Goal: Task Accomplishment & Management: Manage account settings

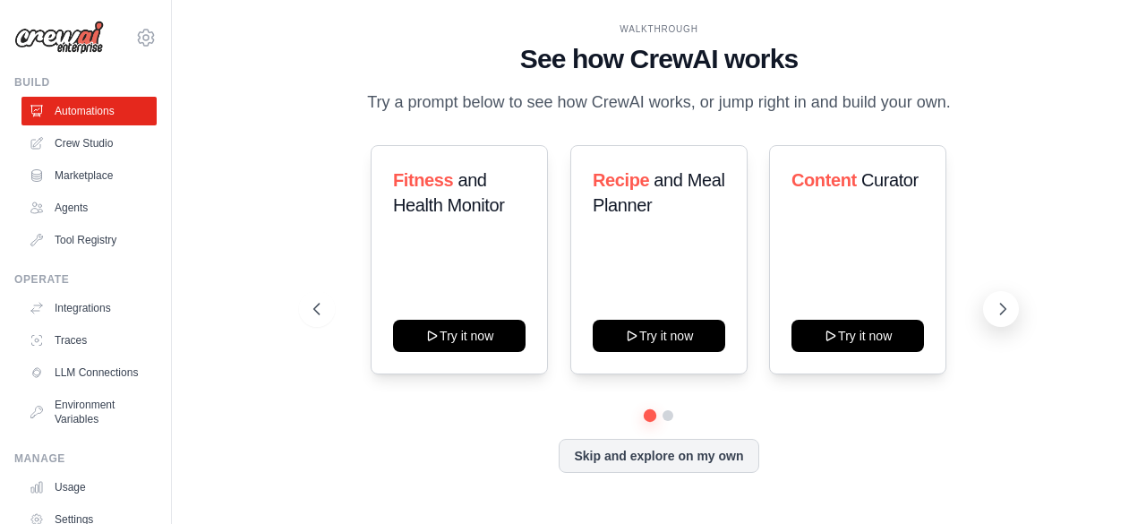
click at [1000, 307] on icon at bounding box center [1003, 309] width 18 height 18
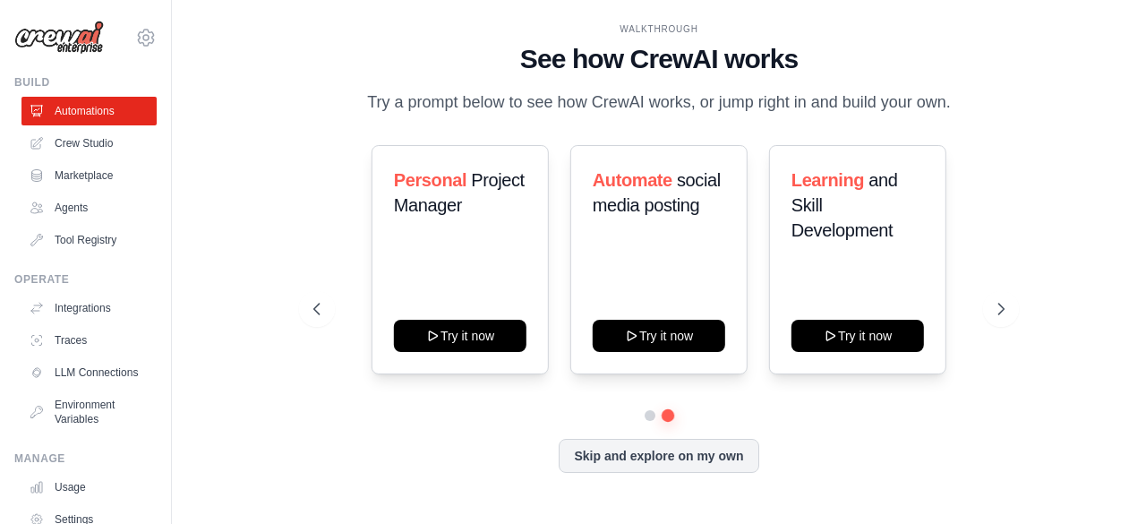
drag, startPoint x: 457, startPoint y: 330, endPoint x: 364, endPoint y: 128, distance: 222.0
click at [364, 128] on div "WALKTHROUGH See how CrewAI works Try a prompt below to see how CrewAI works, or…" at bounding box center [659, 261] width 734 height 478
click at [80, 213] on link "Agents" at bounding box center [90, 207] width 135 height 29
click at [93, 202] on link "Agents" at bounding box center [90, 207] width 135 height 29
click at [81, 200] on link "Agents" at bounding box center [90, 207] width 135 height 29
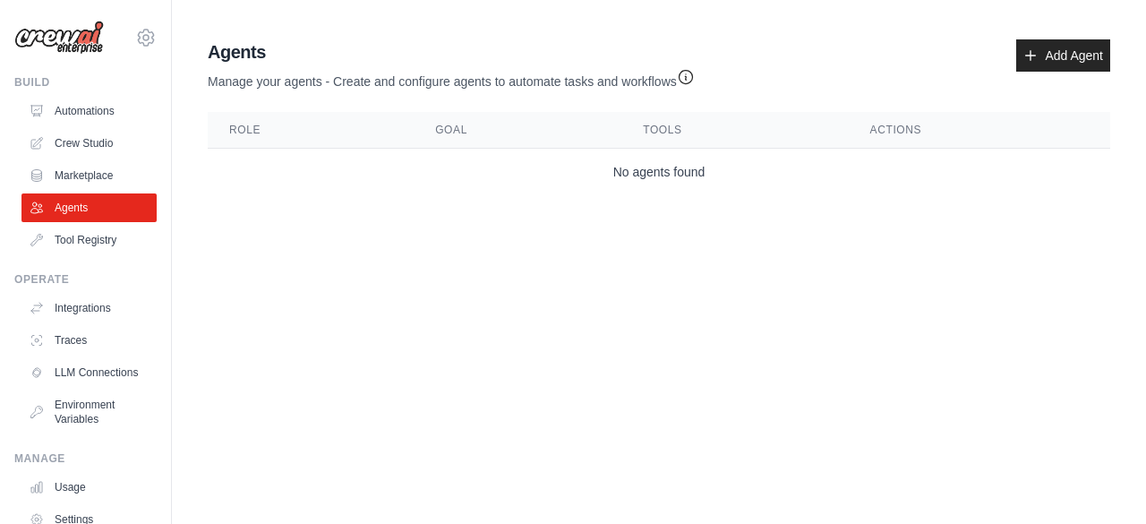
click at [1060, 255] on body "nabilazehra12@gmail.com Settings Build Automations Crew Studio Blog" at bounding box center [573, 262] width 1146 height 524
click at [1065, 55] on link "Add Agent" at bounding box center [1064, 55] width 94 height 32
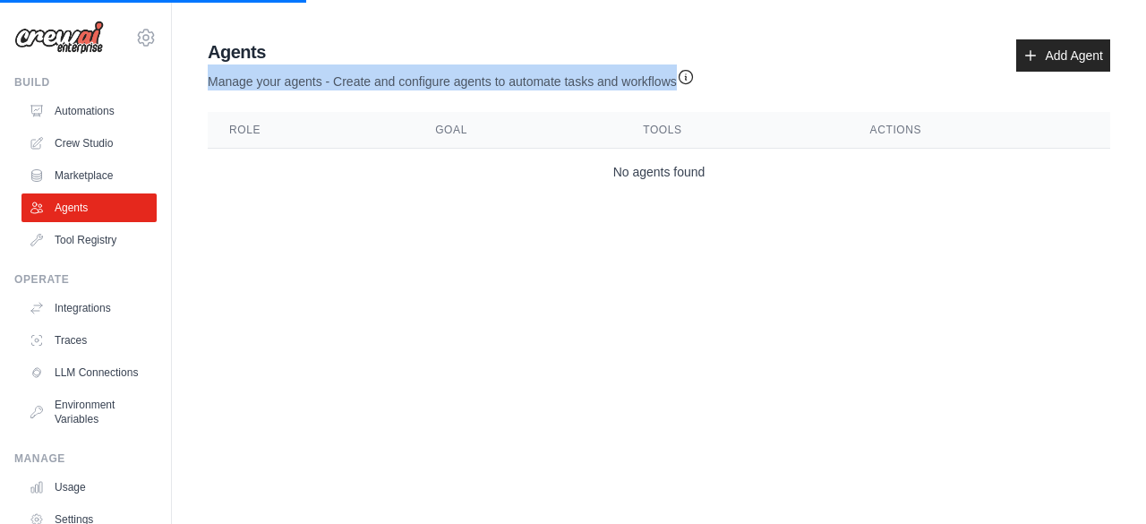
drag, startPoint x: 675, startPoint y: 83, endPoint x: 193, endPoint y: 79, distance: 481.9
click at [193, 79] on div "Agent Usage Guide To use an agent in your CrewAI project, you can initialize it…" at bounding box center [659, 117] width 974 height 170
click at [197, 79] on div "Agent Usage Guide To use an agent in your CrewAI project, you can initialize it…" at bounding box center [659, 117] width 974 height 170
drag, startPoint x: 204, startPoint y: 56, endPoint x: 677, endPoint y: 80, distance: 473.5
click at [677, 80] on div "Agents Manage your agents - Create and configure agents to automate tasks and w…" at bounding box center [659, 117] width 917 height 170
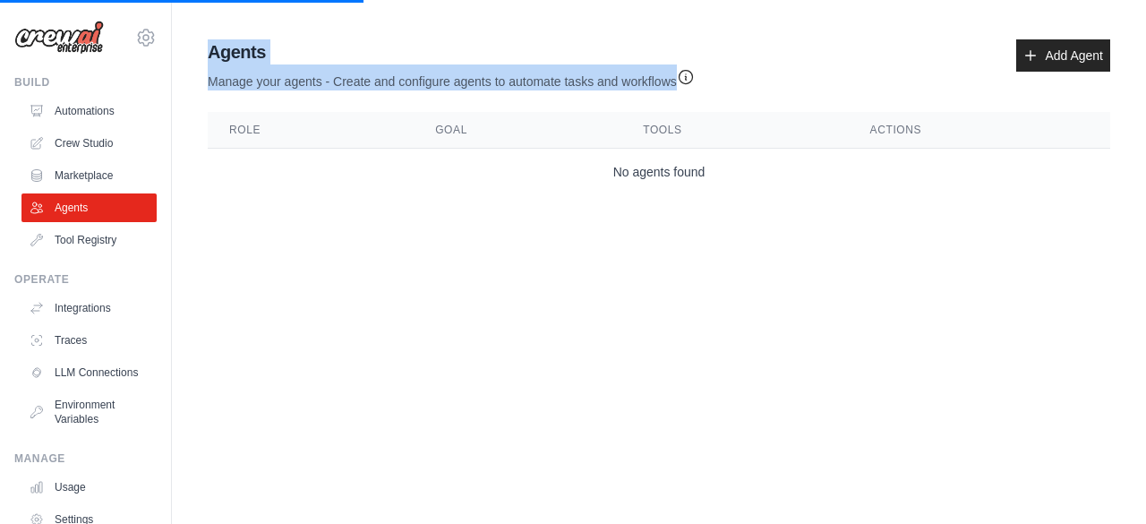
click at [677, 80] on p "Manage your agents - Create and configure agents to automate tasks and workflows" at bounding box center [451, 77] width 487 height 26
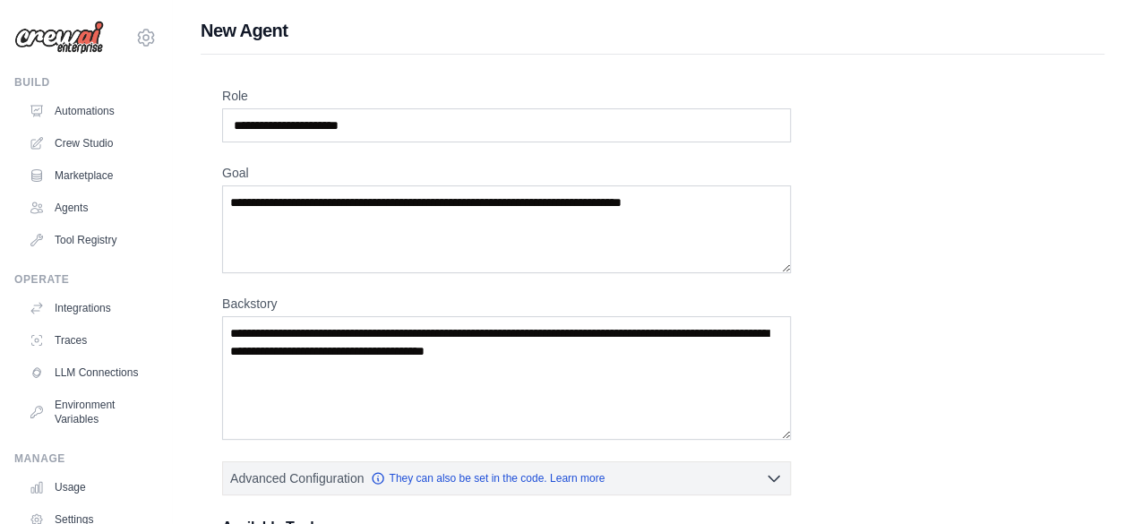
click at [1105, 171] on div "New Agent Role Goal Backstory Advanced Configuration They can also be set in th…" at bounding box center [652, 521] width 961 height 1006
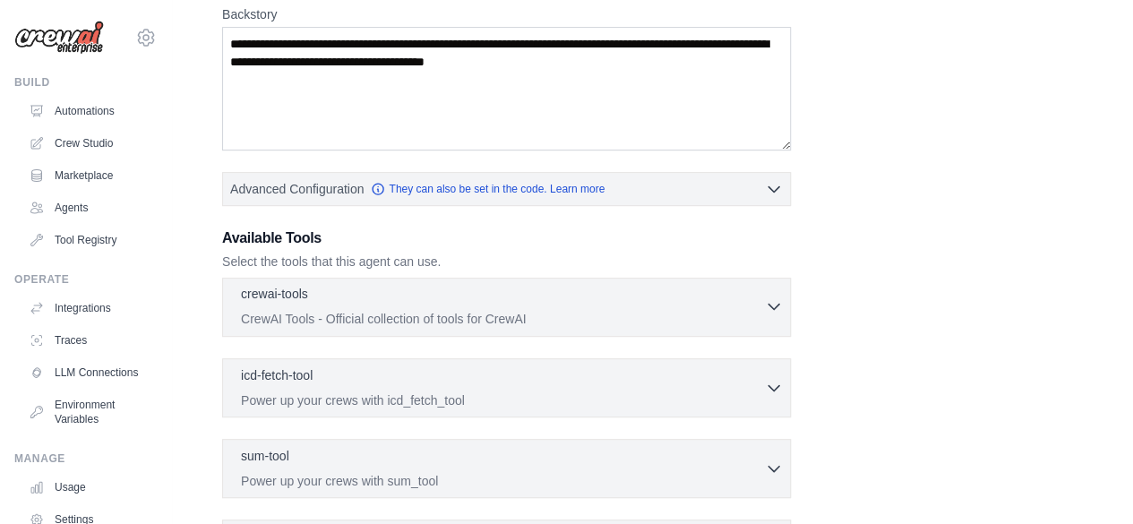
scroll to position [291, 0]
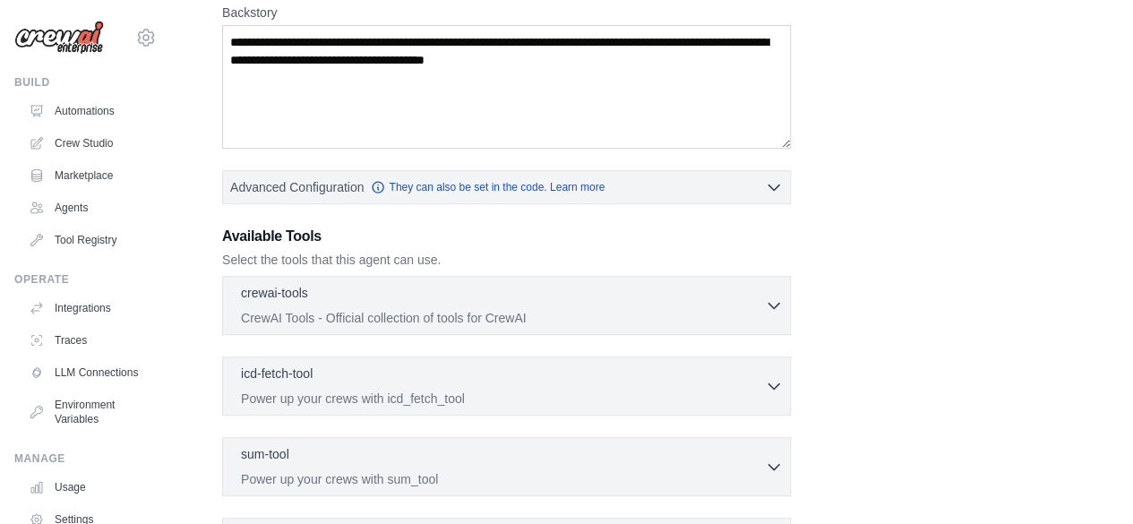
click at [1092, 119] on div "Role Goal Backstory Advanced Configuration They can also be set in the code. Le…" at bounding box center [653, 248] width 904 height 969
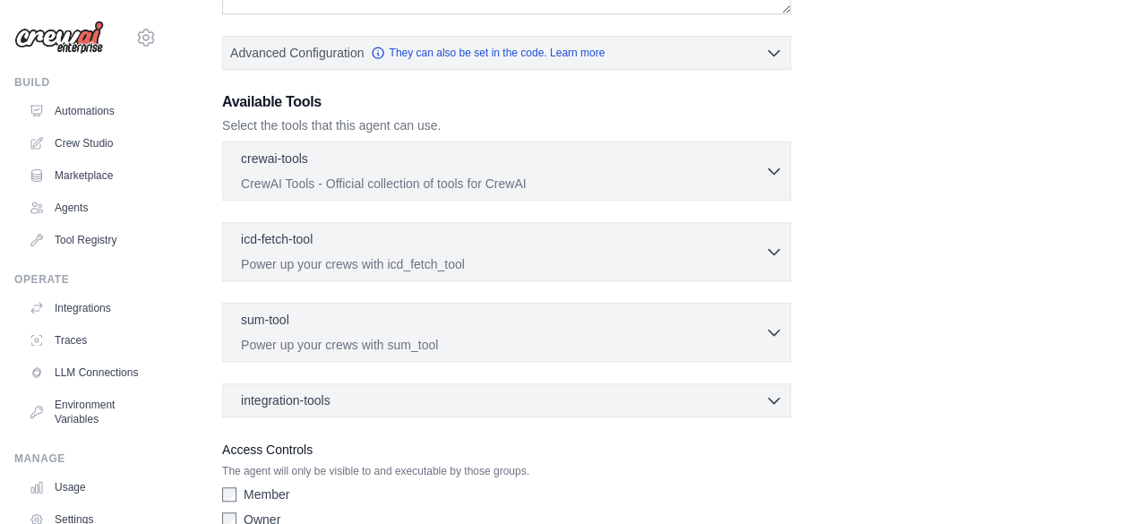
scroll to position [482, 0]
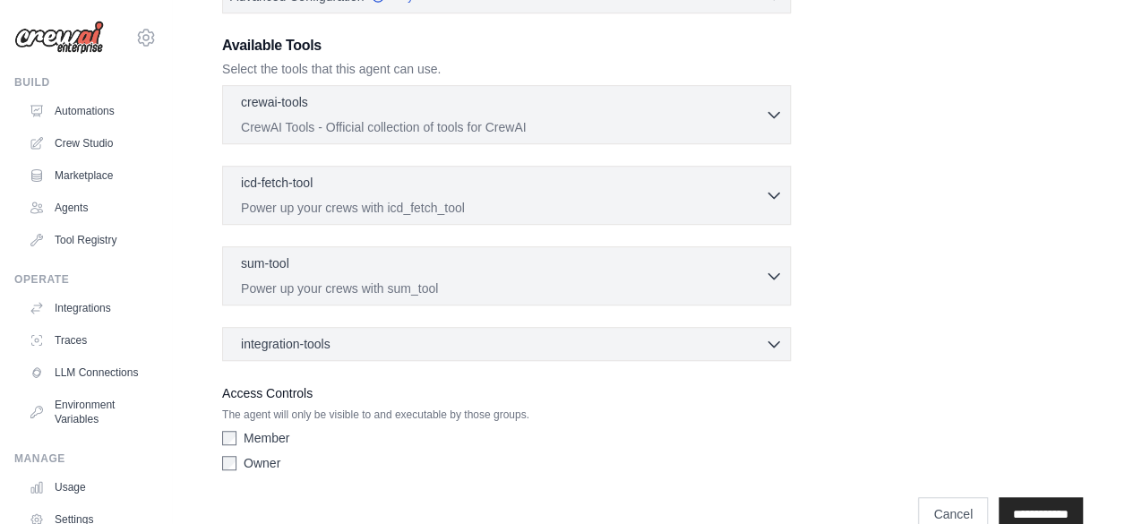
click at [1089, 210] on div "Role Goal Backstory Advanced Configuration They can also be set in the code. Le…" at bounding box center [653, 57] width 904 height 969
click at [772, 118] on icon "button" at bounding box center [774, 114] width 18 height 18
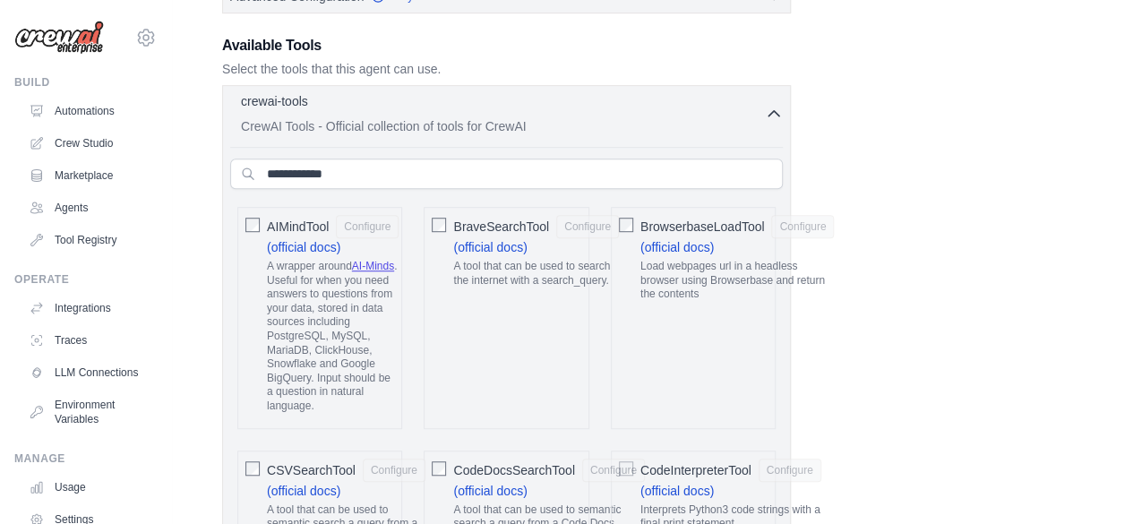
click at [772, 118] on icon "button" at bounding box center [774, 114] width 18 height 18
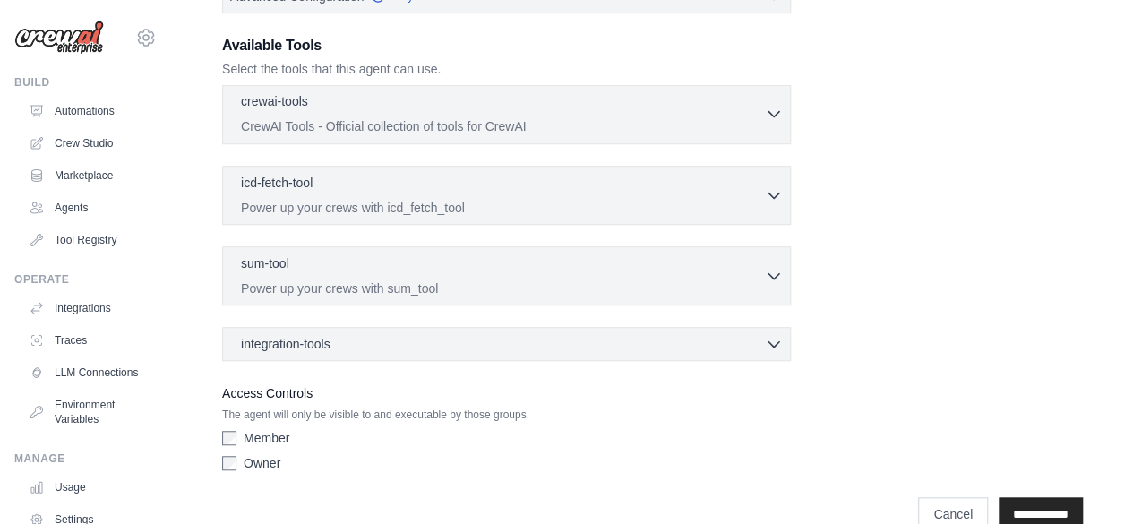
click at [772, 118] on icon "button" at bounding box center [774, 114] width 18 height 18
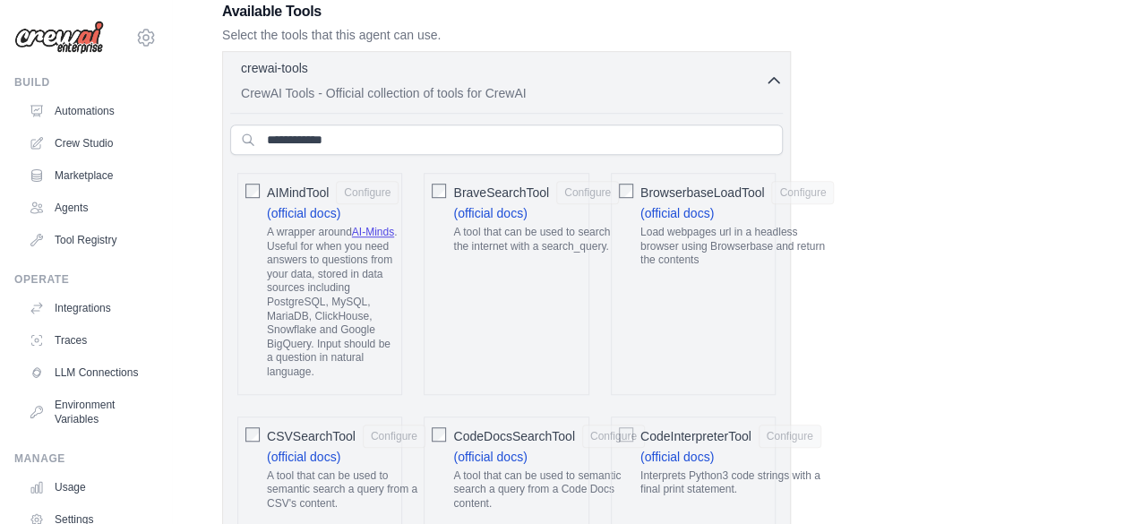
scroll to position [552, 0]
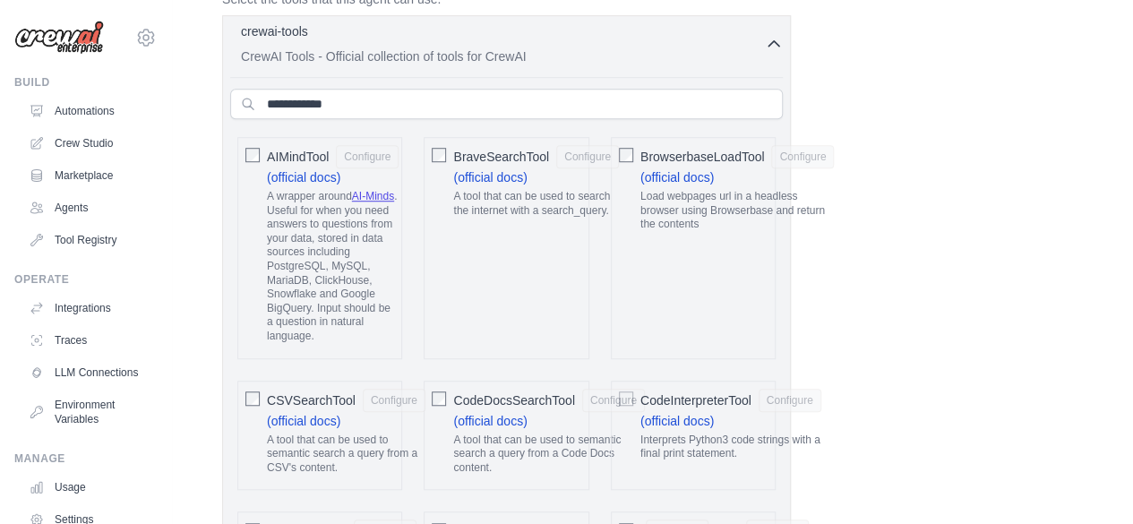
click at [776, 55] on button "crewai-tools 0 selected CrewAI Tools - Official collection of tools for CrewAI" at bounding box center [506, 43] width 553 height 43
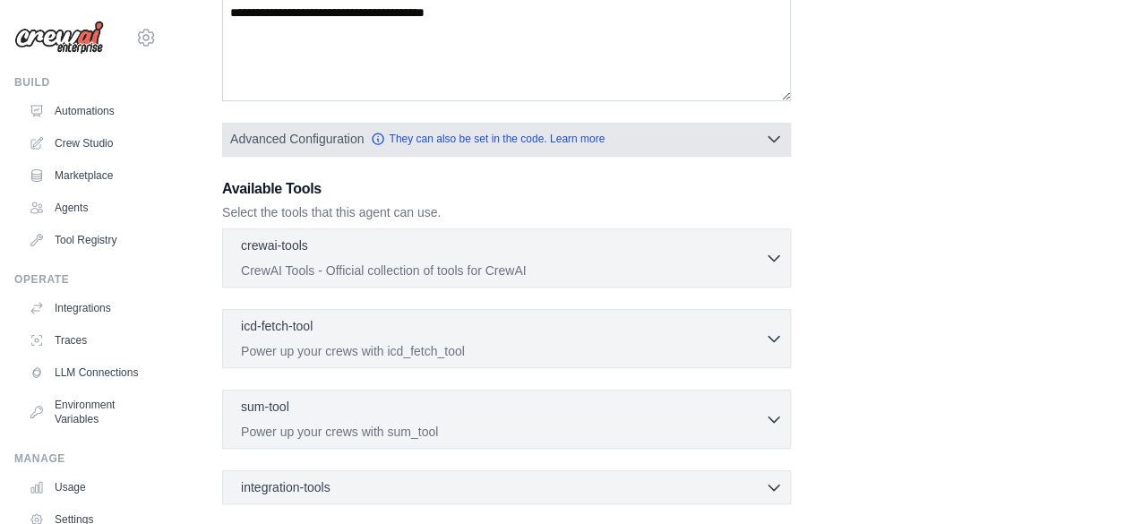
scroll to position [338, 0]
click at [772, 135] on icon "button" at bounding box center [774, 140] width 18 height 18
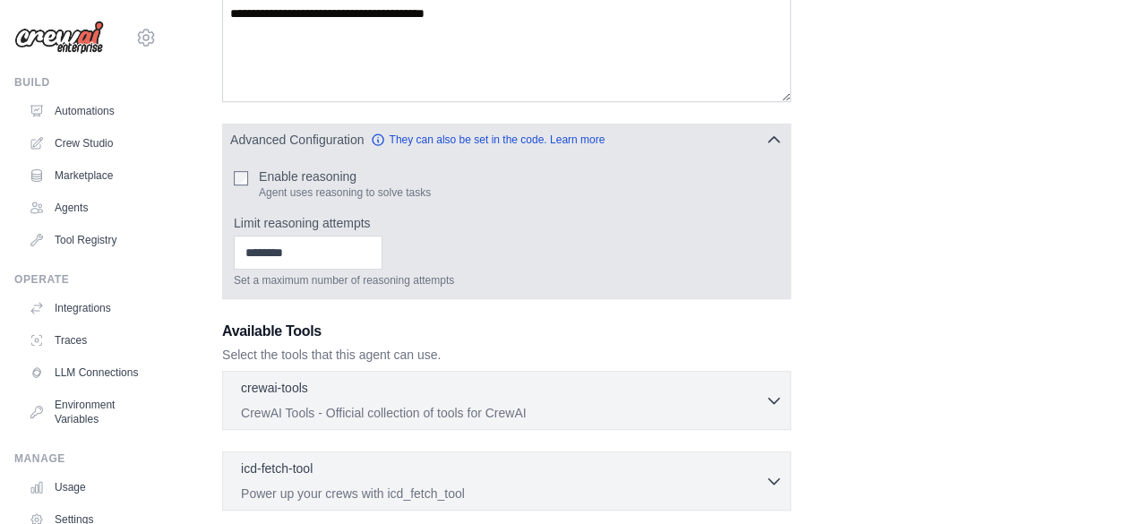
click at [772, 137] on icon "button" at bounding box center [773, 139] width 11 height 5
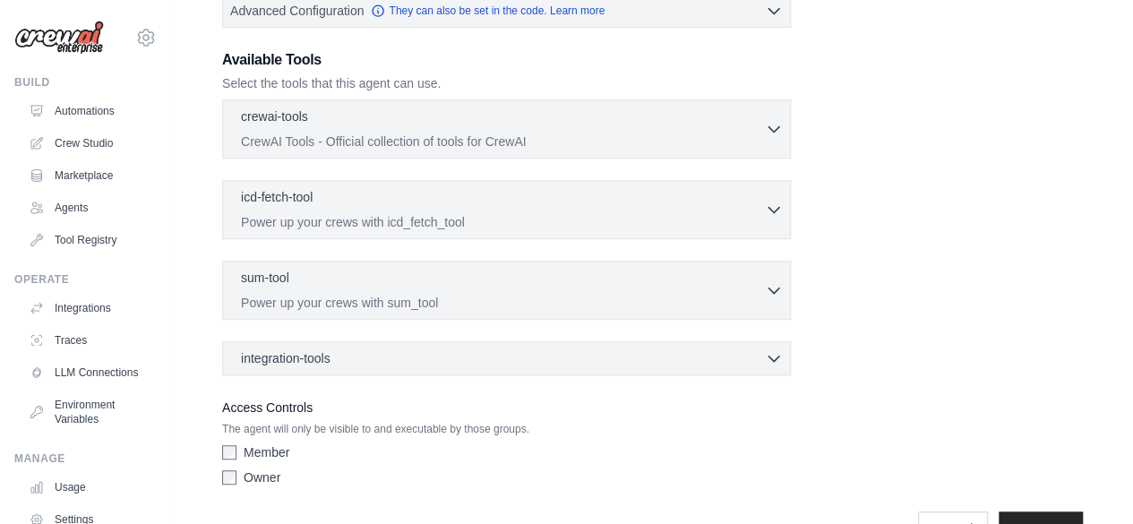
scroll to position [467, 0]
click at [236, 470] on div "Owner" at bounding box center [506, 478] width 569 height 18
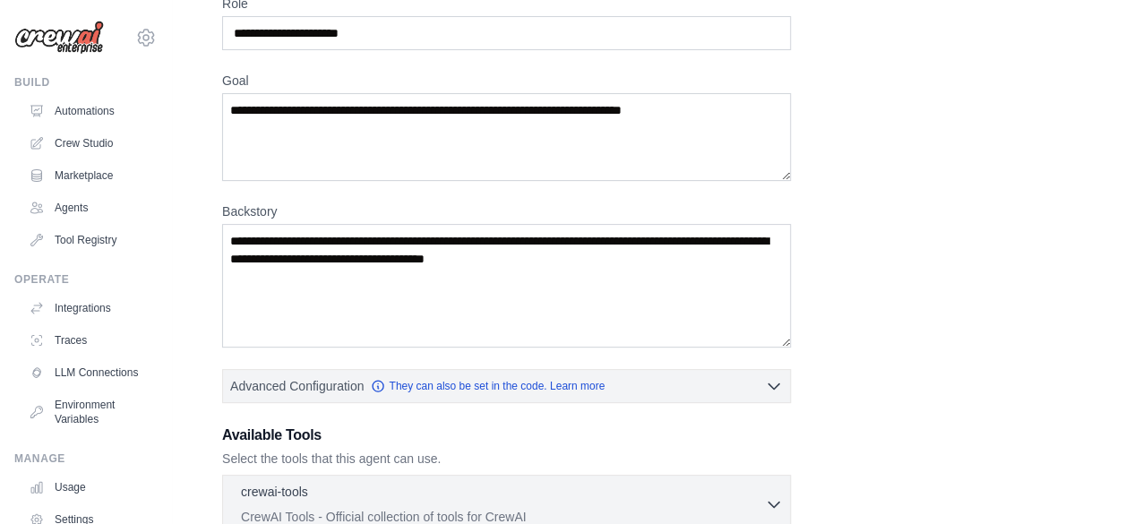
scroll to position [96, 0]
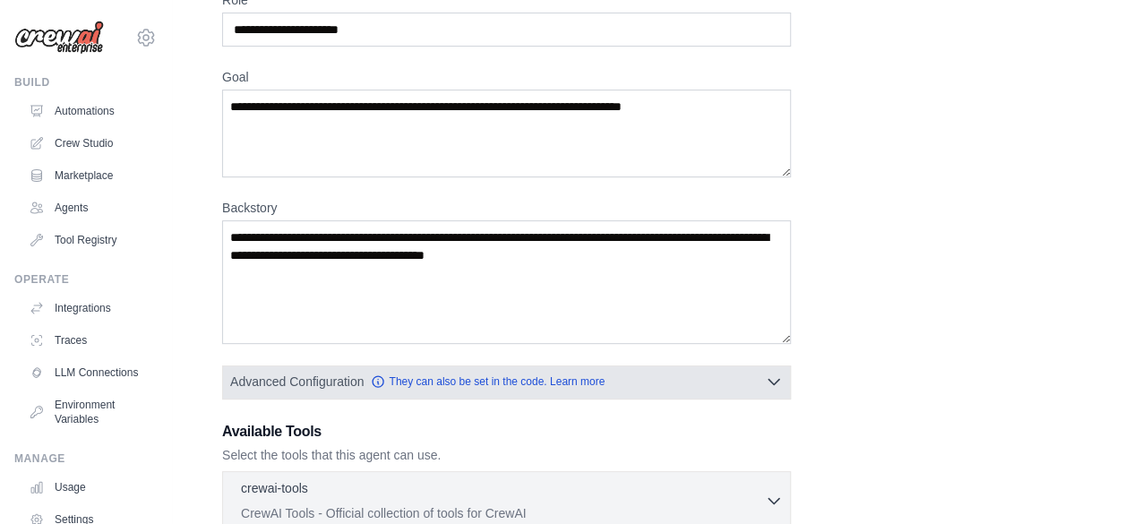
click at [770, 374] on icon "button" at bounding box center [774, 382] width 18 height 18
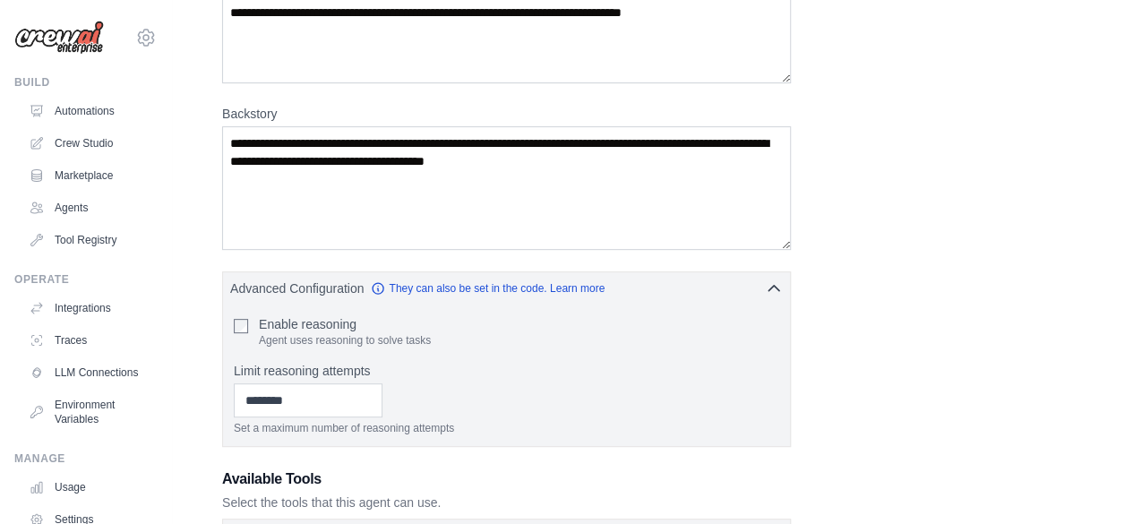
scroll to position [201, 0]
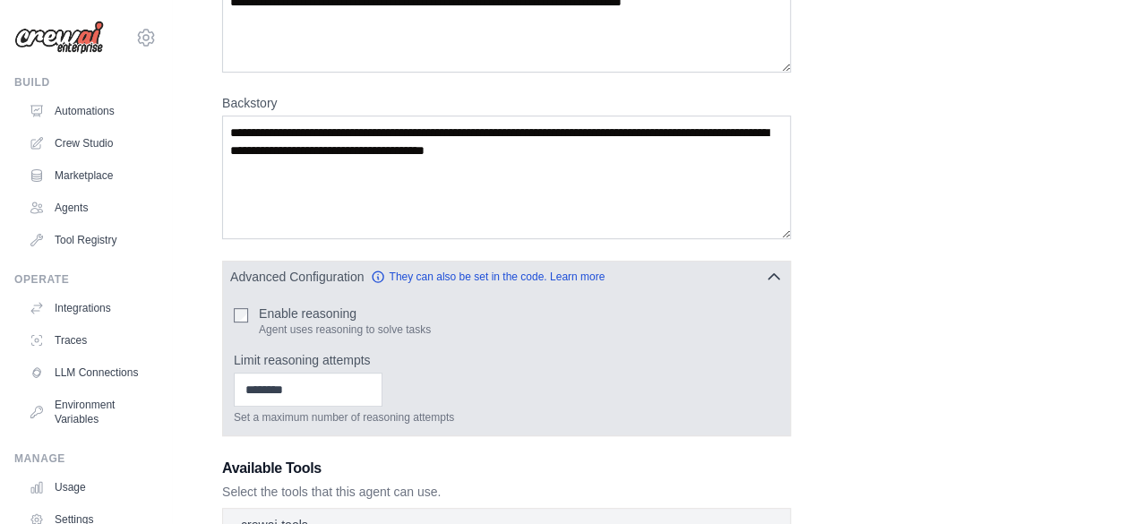
click at [780, 284] on button "Advanced Configuration They can also be set in the code. Learn more" at bounding box center [506, 277] width 567 height 32
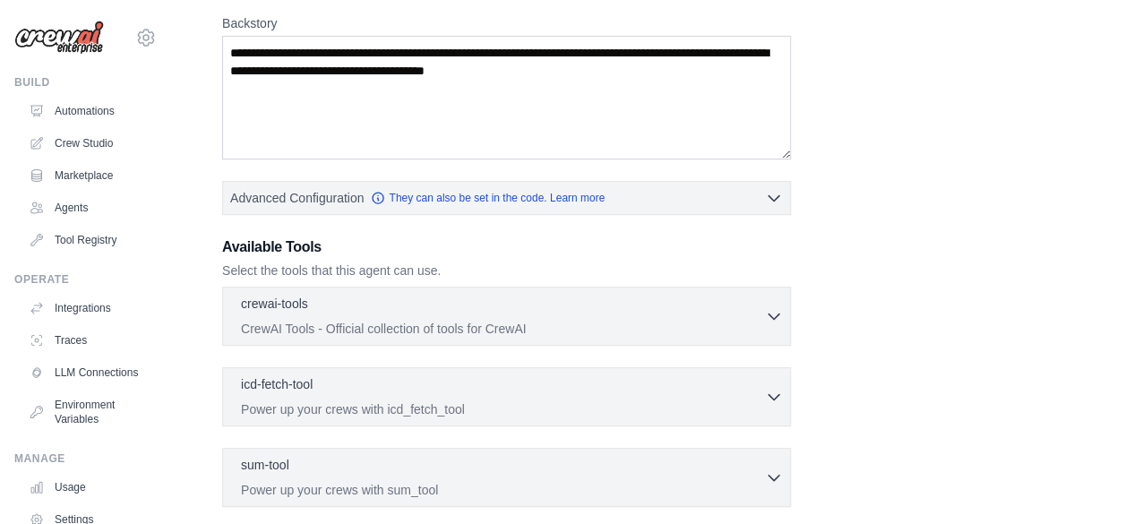
scroll to position [281, 0]
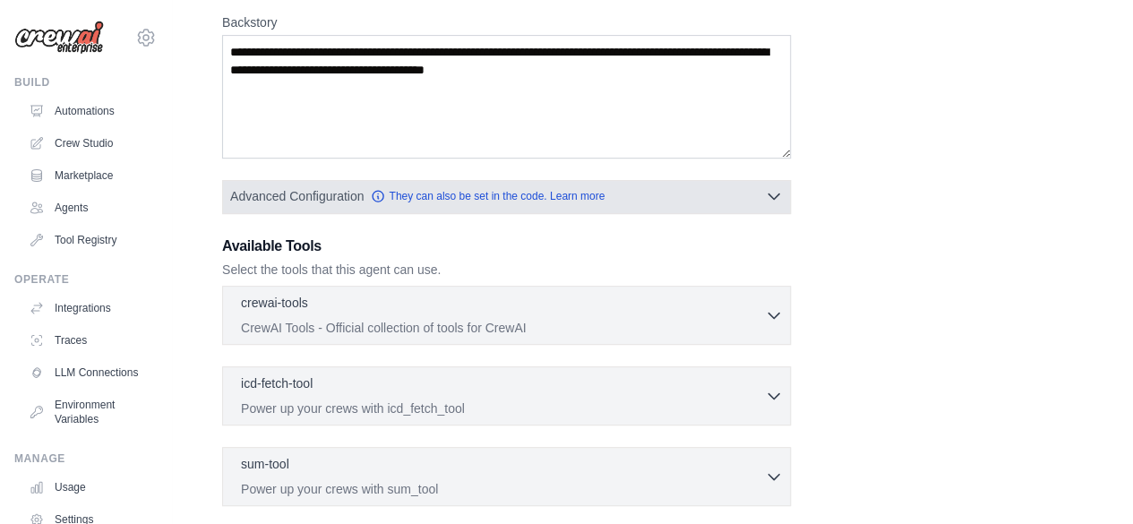
click at [768, 188] on icon "button" at bounding box center [774, 196] width 18 height 18
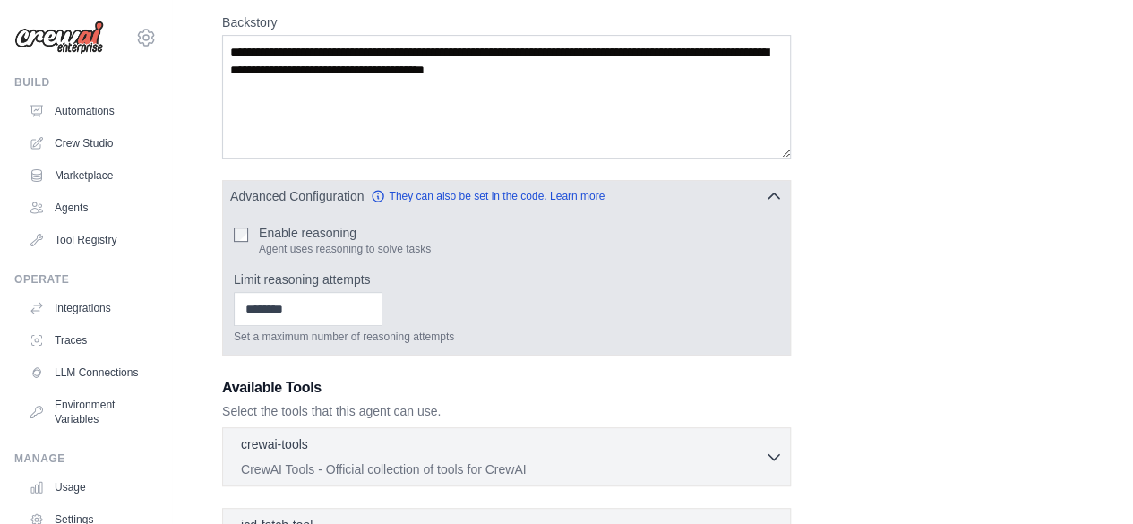
click at [768, 189] on icon "button" at bounding box center [774, 196] width 18 height 18
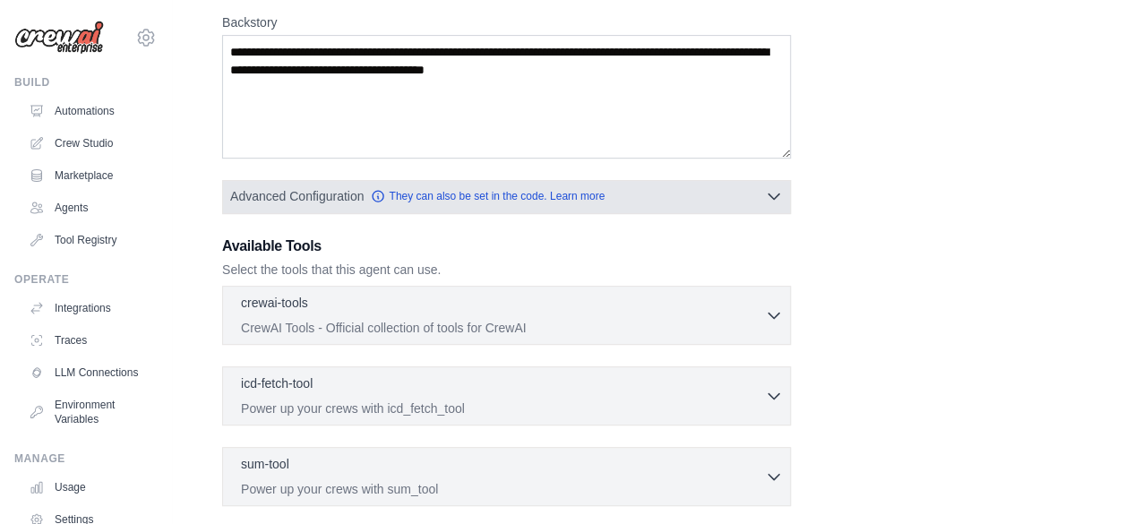
click at [768, 189] on icon "button" at bounding box center [774, 196] width 18 height 18
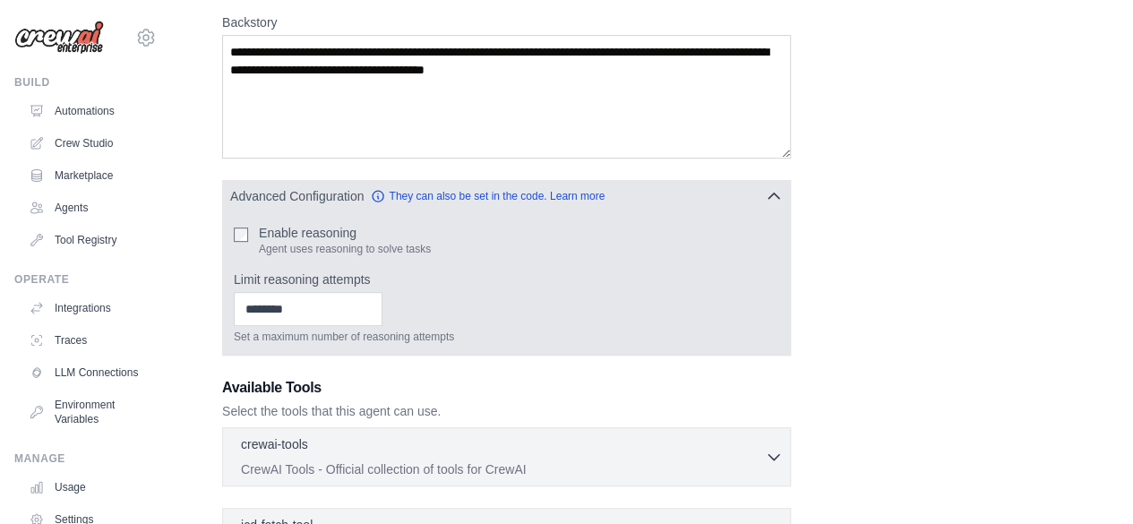
click at [768, 189] on icon "button" at bounding box center [774, 196] width 18 height 18
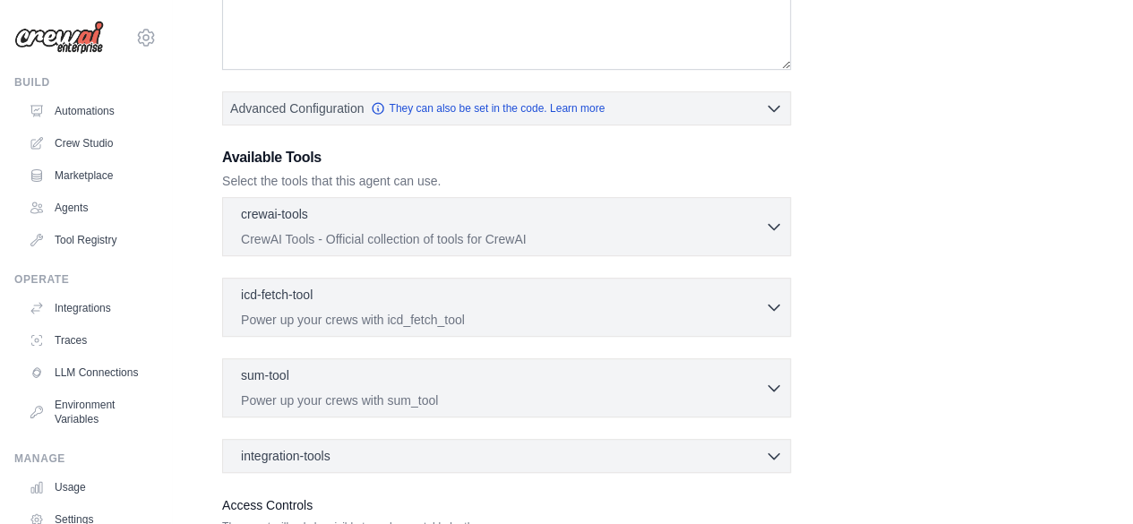
scroll to position [396, 0]
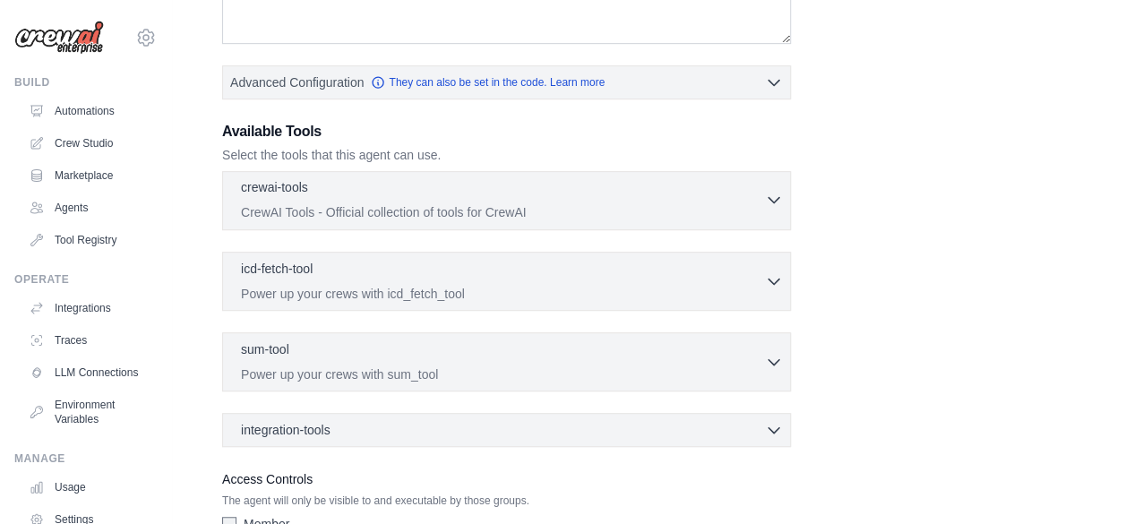
click at [751, 205] on p "CrewAI Tools - Official collection of tools for CrewAI" at bounding box center [503, 212] width 524 height 18
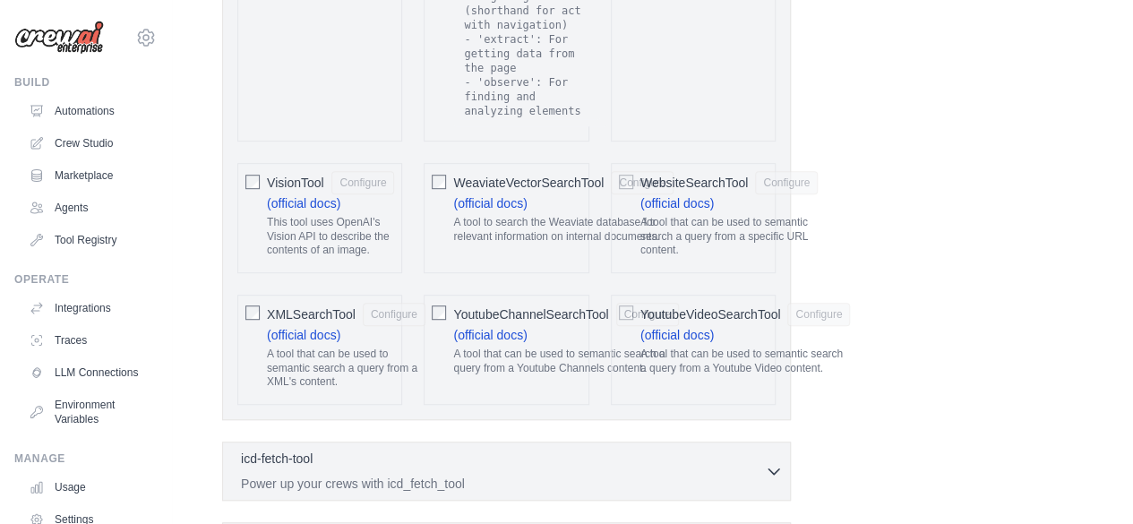
scroll to position [4106, 0]
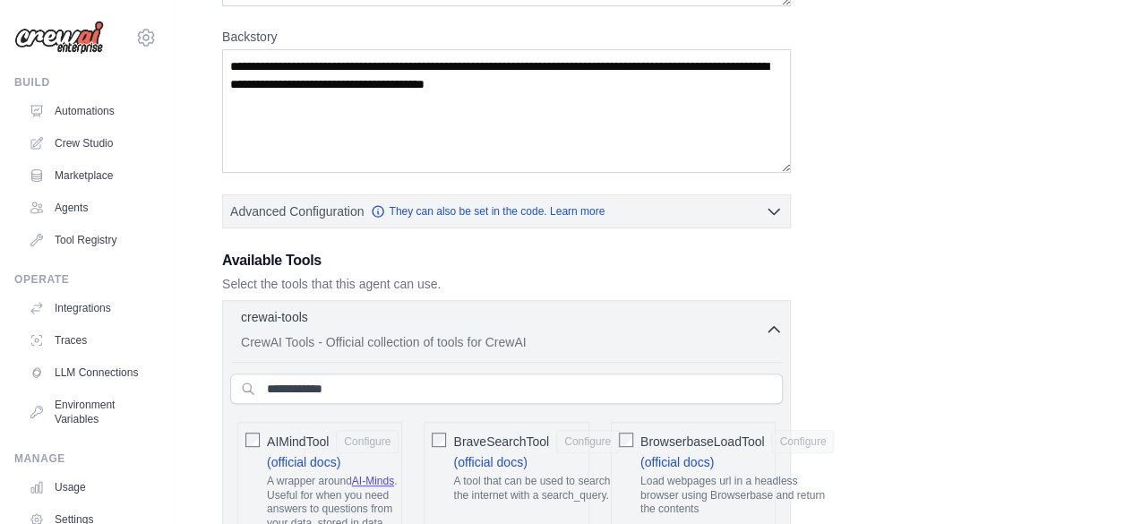
scroll to position [263, 0]
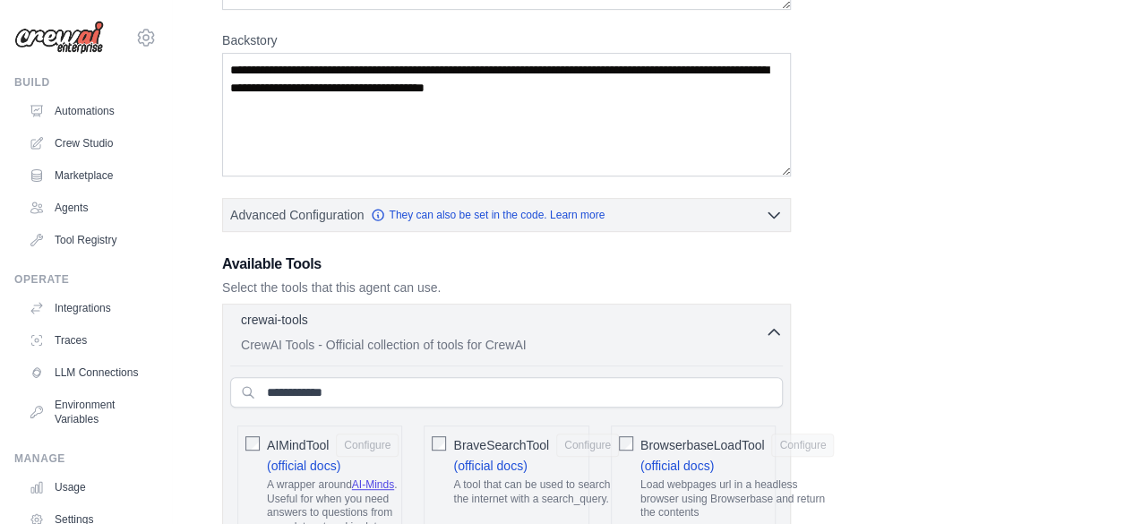
click at [777, 318] on button "crewai-tools 0 selected CrewAI Tools - Official collection of tools for CrewAI" at bounding box center [506, 332] width 553 height 43
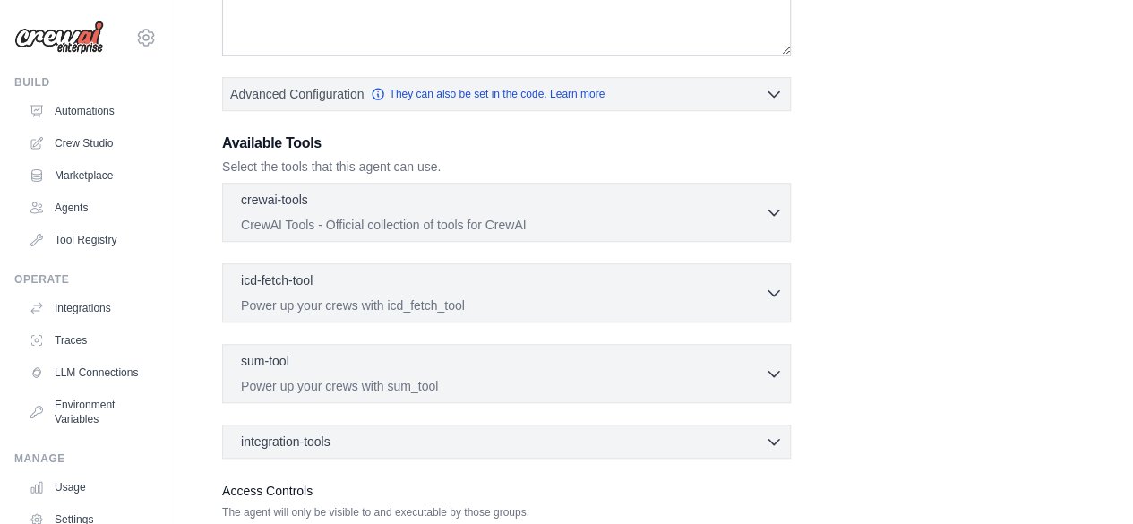
scroll to position [648, 0]
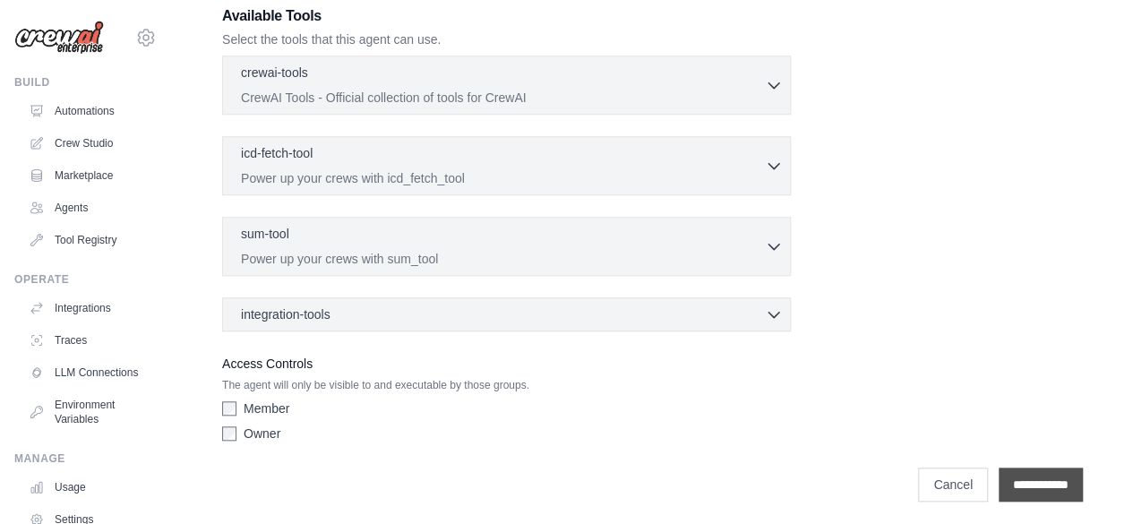
click at [1026, 485] on input "**********" at bounding box center [1041, 485] width 84 height 34
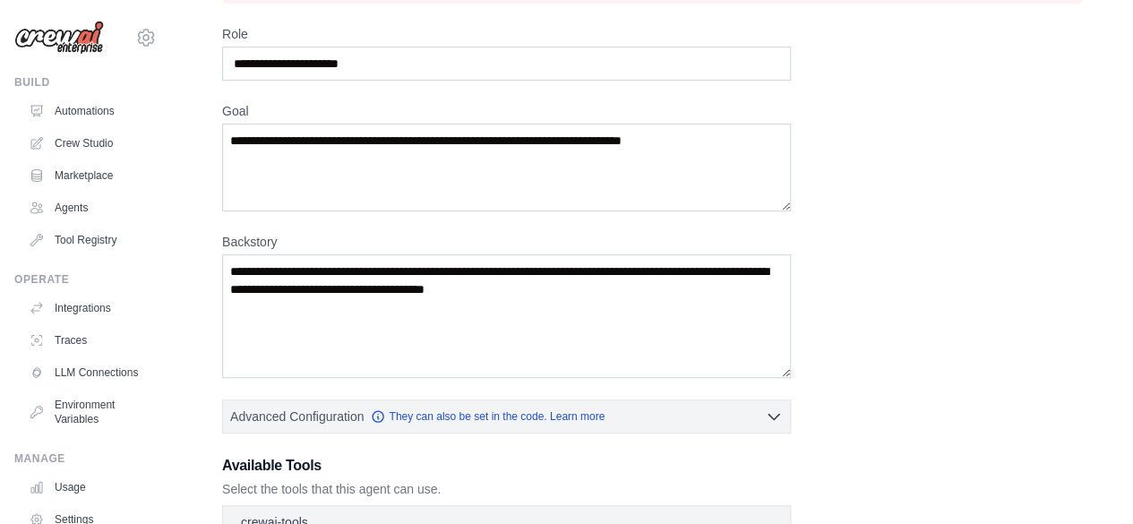
scroll to position [220, 0]
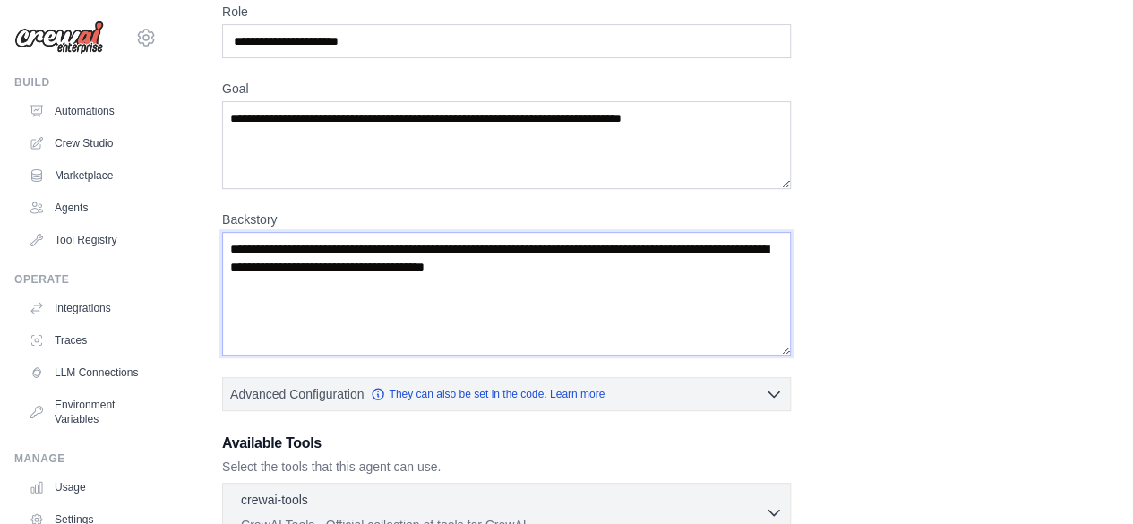
click at [433, 248] on textarea "Backstory" at bounding box center [506, 294] width 569 height 124
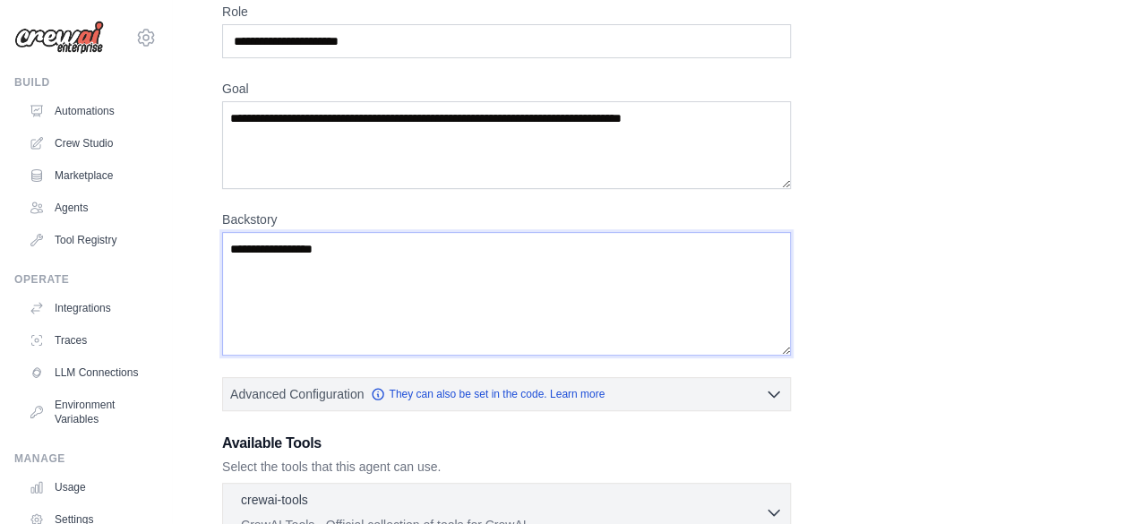
type textarea "**********"
click at [622, 105] on textarea "Goal" at bounding box center [506, 145] width 569 height 88
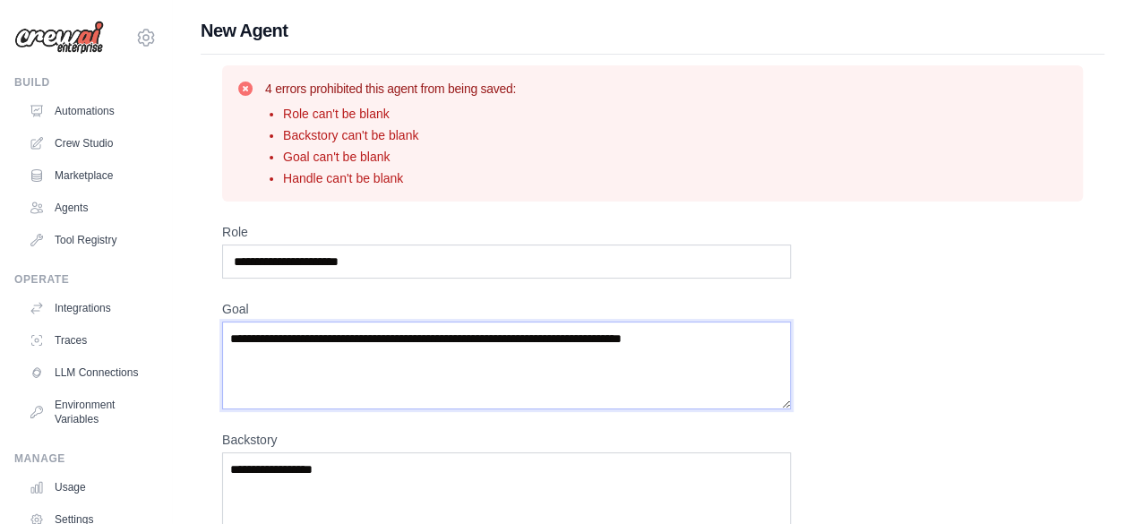
scroll to position [1, 0]
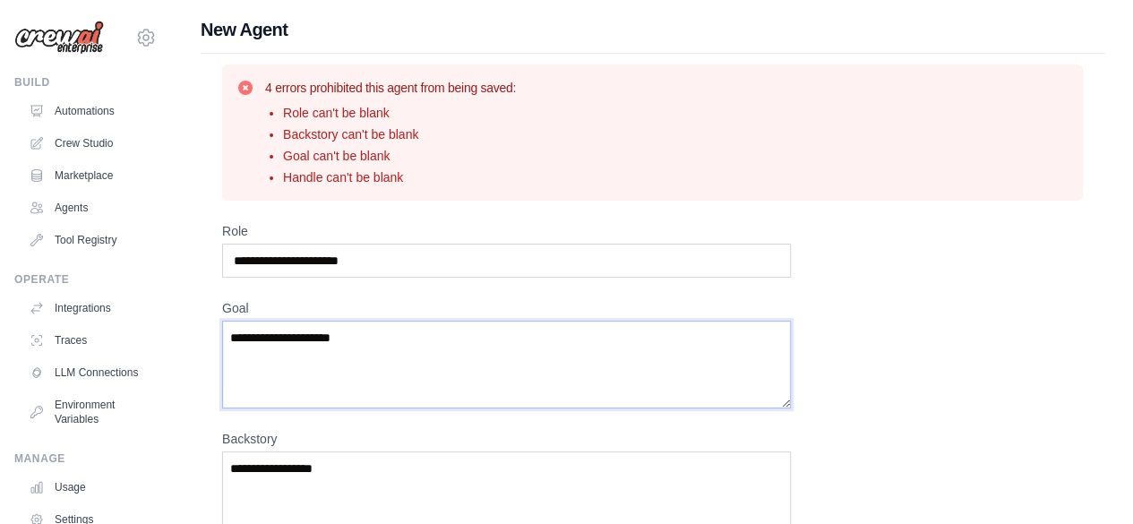
type textarea "**********"
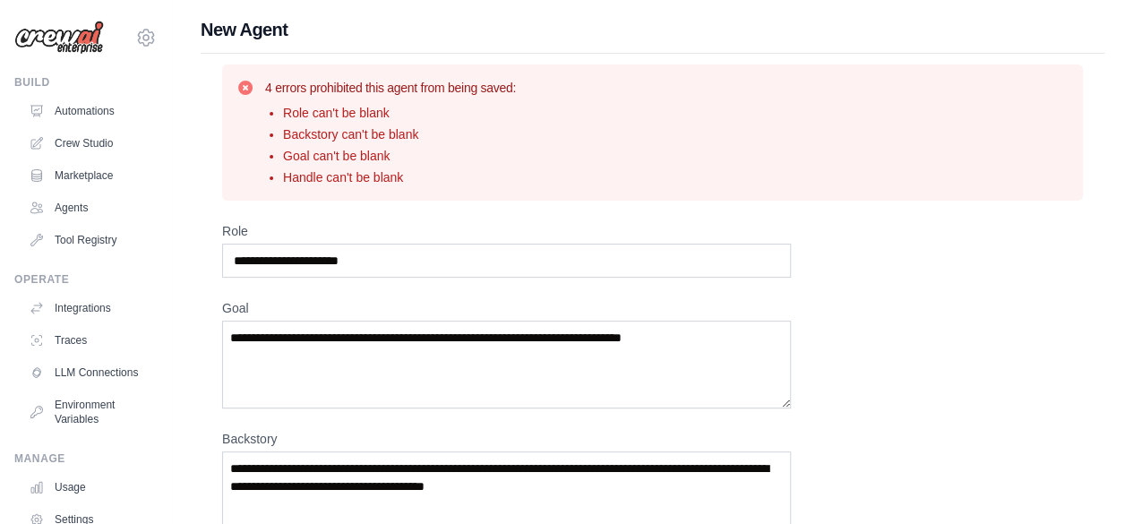
click at [423, 262] on input "Role" at bounding box center [506, 261] width 569 height 34
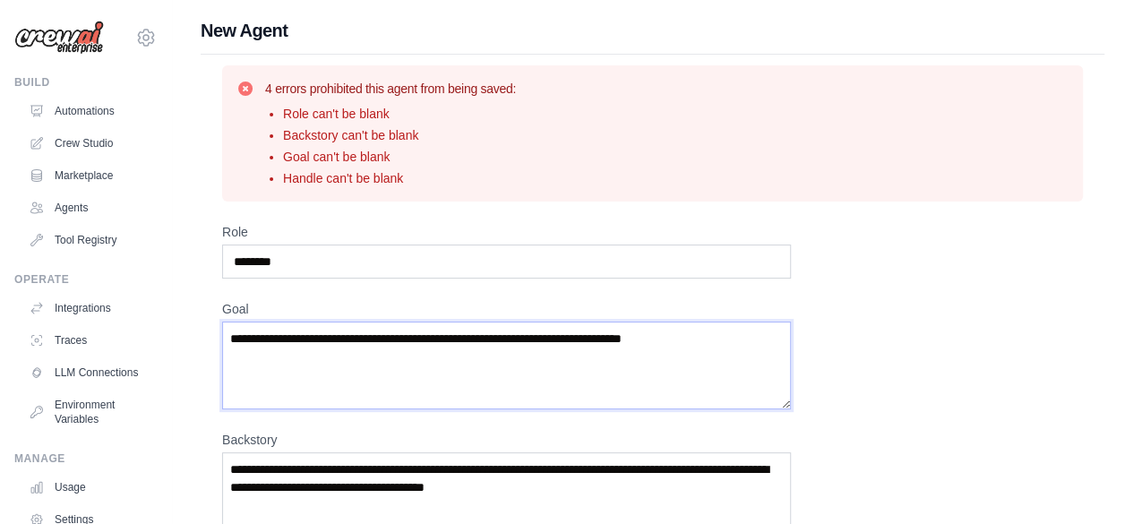
click at [408, 343] on textarea "Goal" at bounding box center [506, 366] width 569 height 88
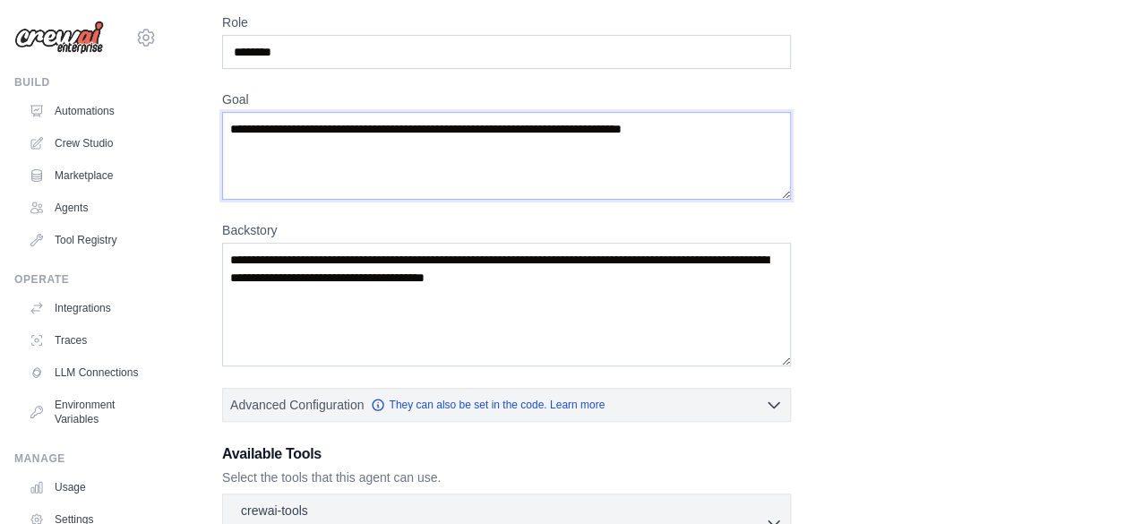
scroll to position [648, 0]
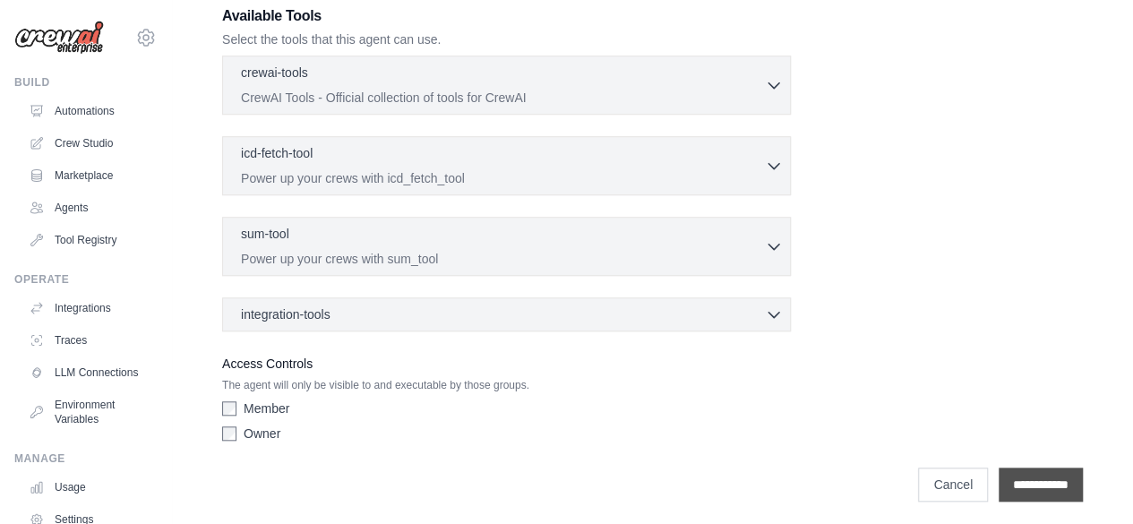
click at [999, 468] on input "**********" at bounding box center [1041, 485] width 84 height 34
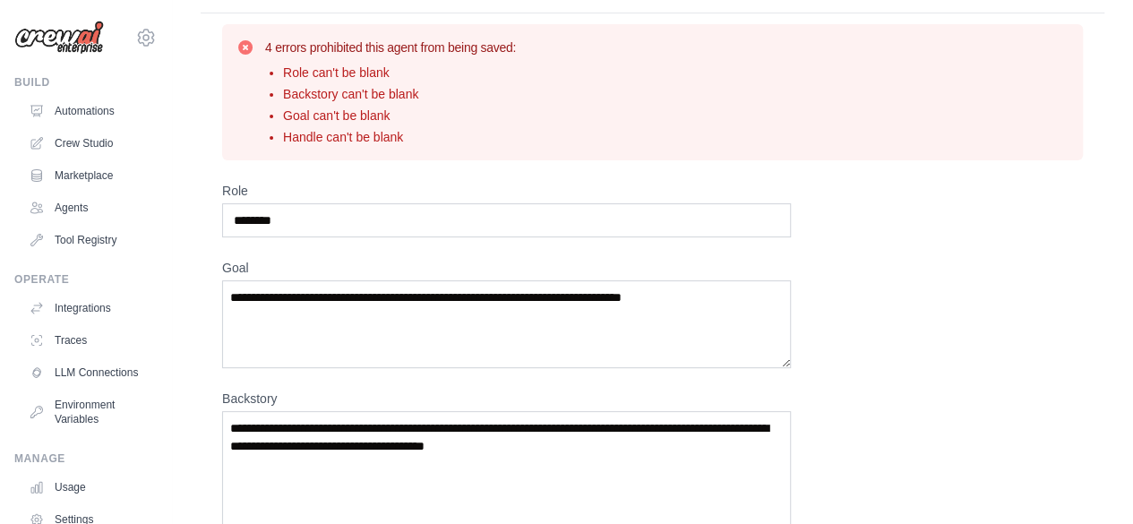
scroll to position [0, 0]
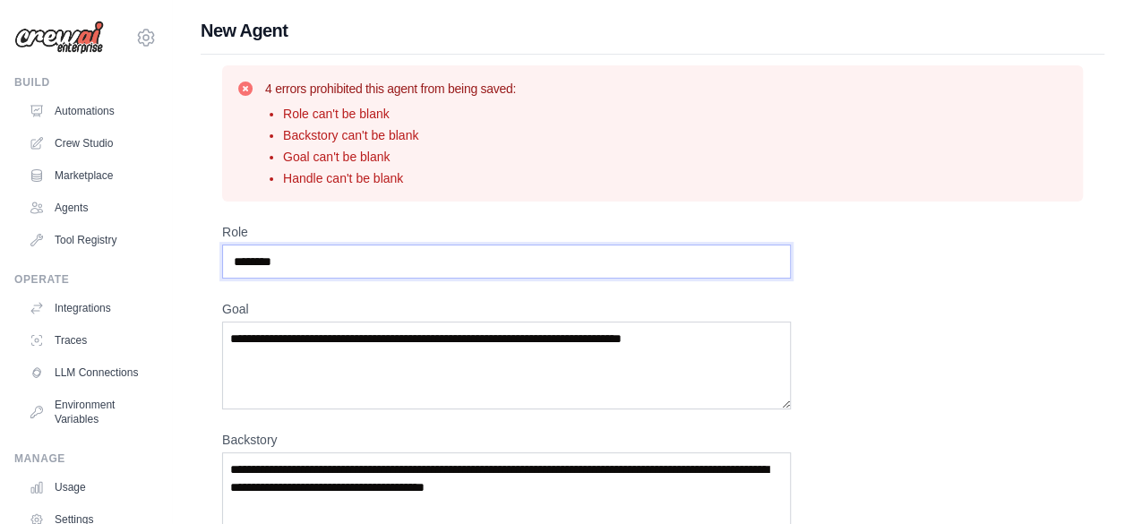
click at [317, 253] on input "********" at bounding box center [506, 262] width 569 height 34
type input "**********"
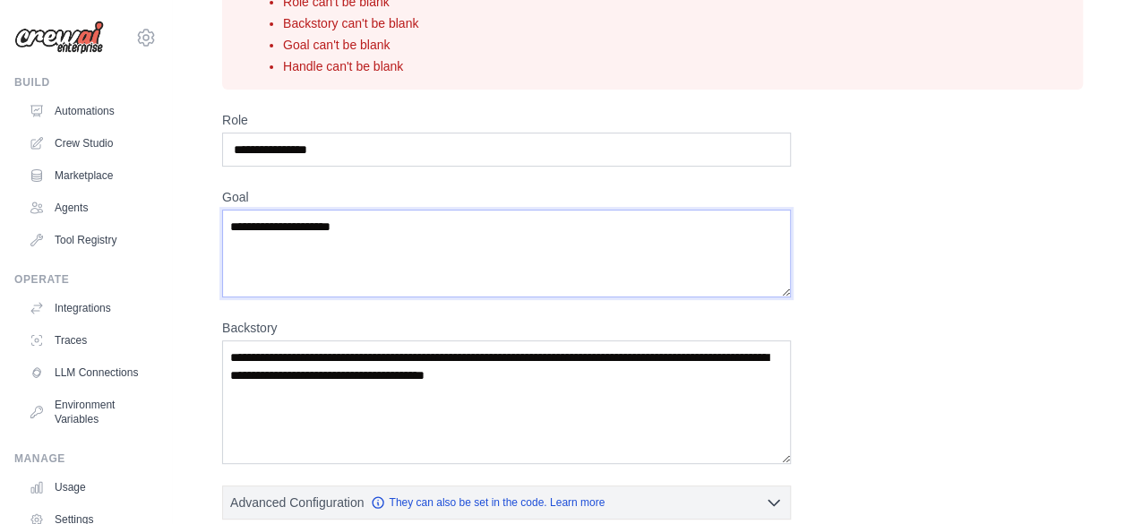
scroll to position [113, 0]
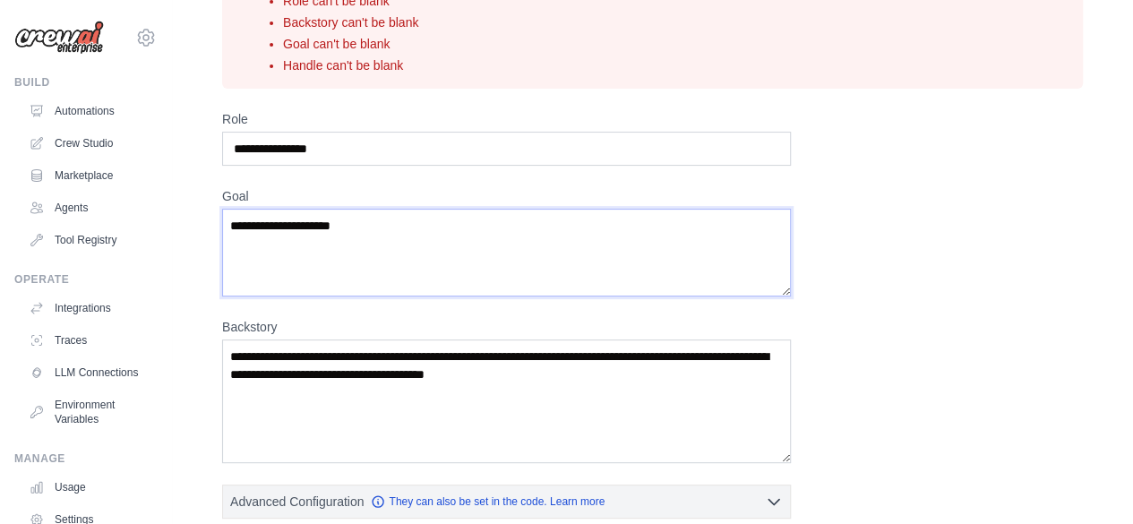
type textarea "**********"
click at [353, 417] on textarea "Backstory" at bounding box center [506, 401] width 569 height 124
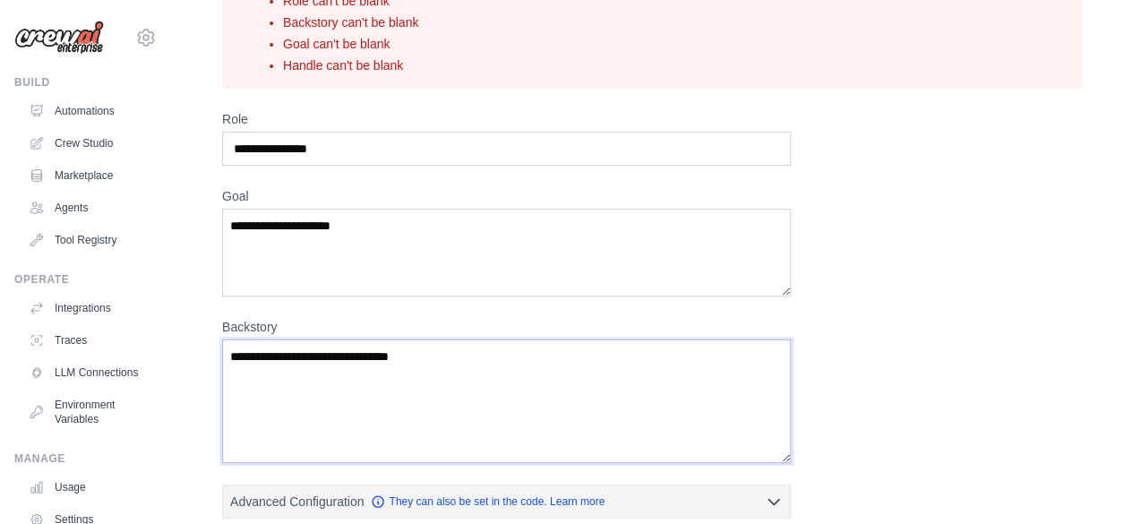
type textarea "**********"
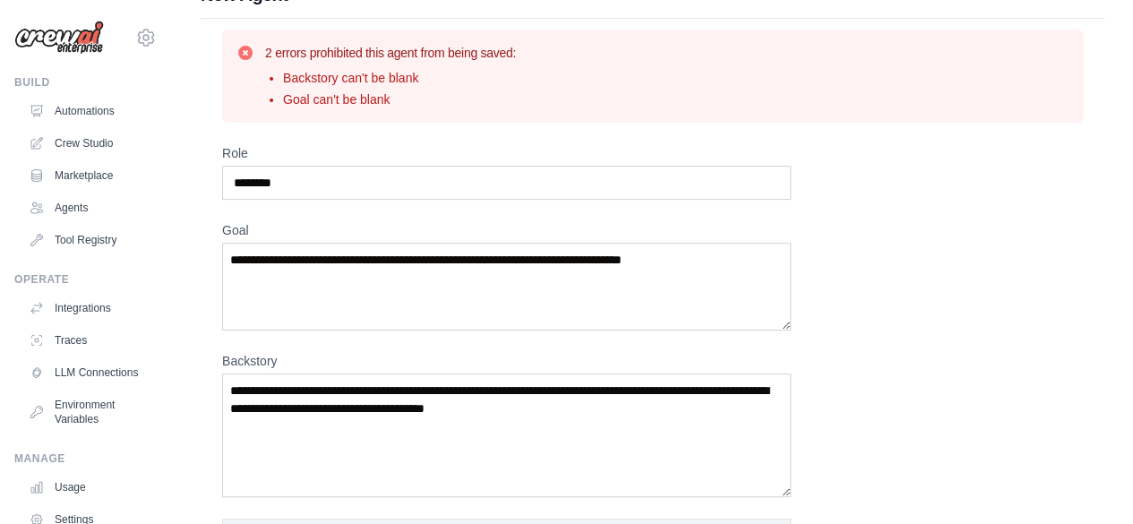
scroll to position [38, 0]
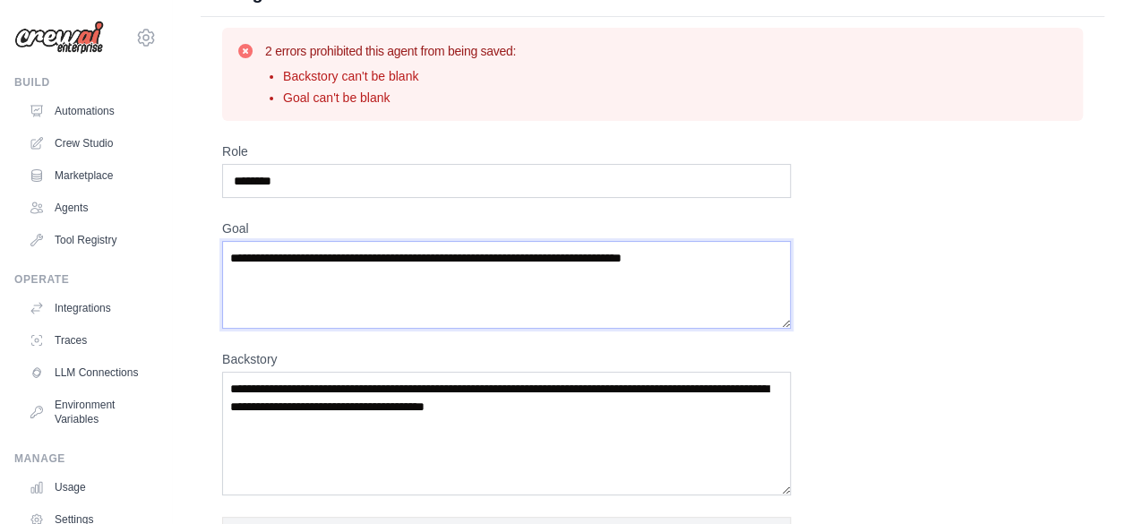
click at [466, 270] on textarea "Goal" at bounding box center [506, 285] width 569 height 88
type textarea "**********"
click at [580, 427] on textarea "Backstory" at bounding box center [506, 434] width 569 height 124
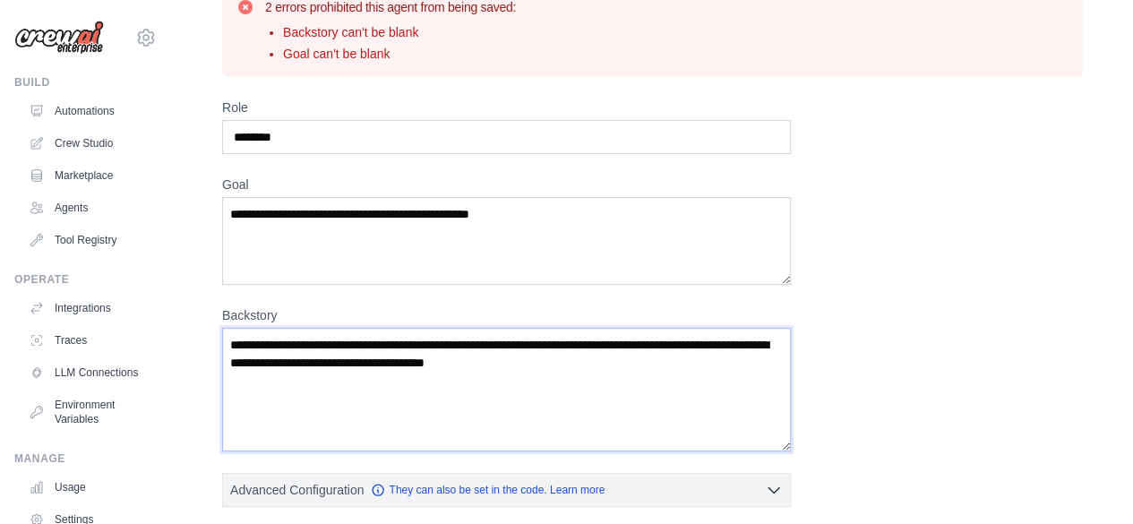
scroll to position [82, 0]
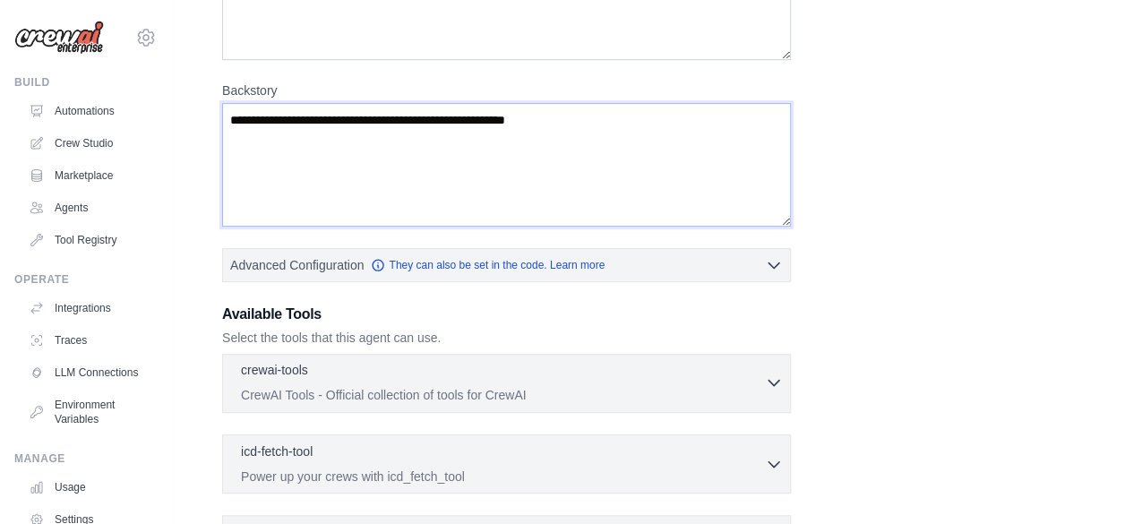
type textarea "**********"
click at [769, 364] on button "crewai-tools 0 selected CrewAI Tools - Official collection of tools for CrewAI" at bounding box center [506, 382] width 553 height 43
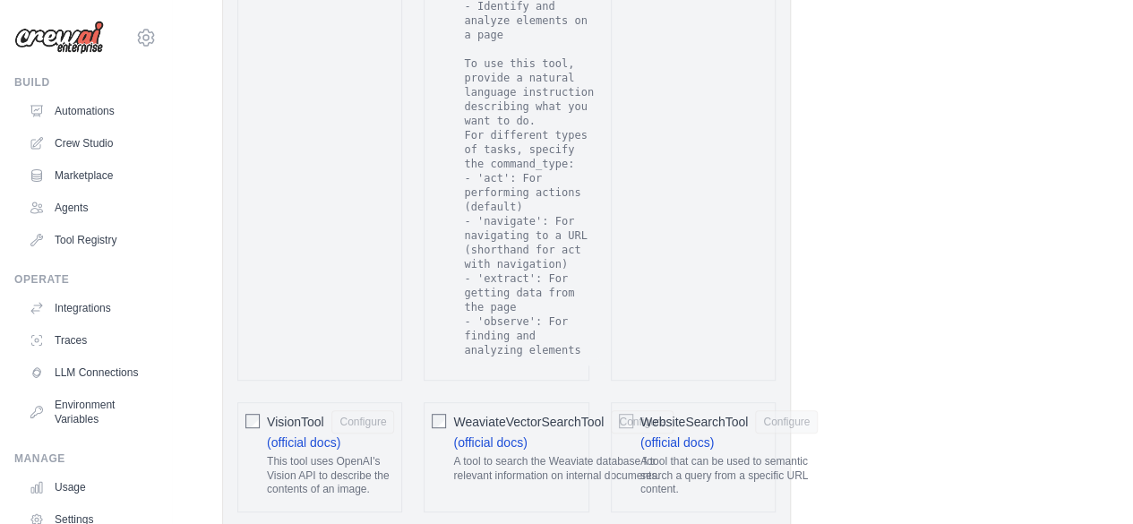
scroll to position [4200, 0]
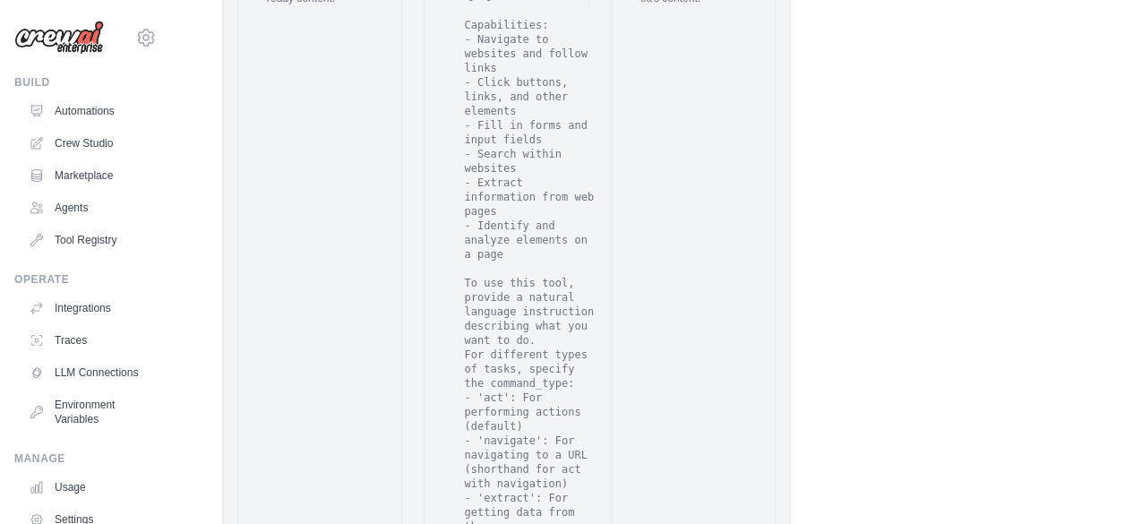
scroll to position [3042, 0]
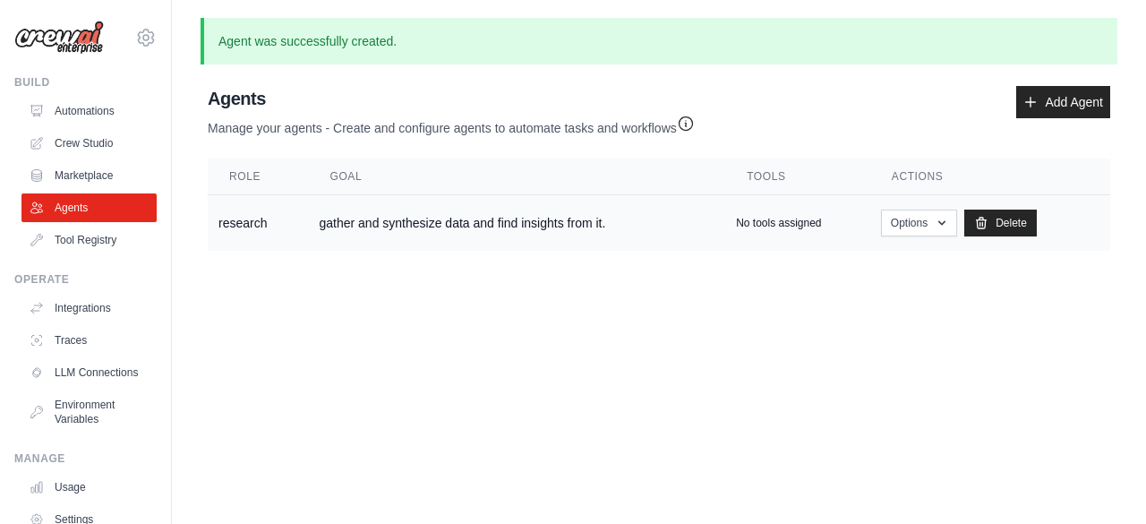
click at [263, 218] on td "research" at bounding box center [258, 223] width 101 height 56
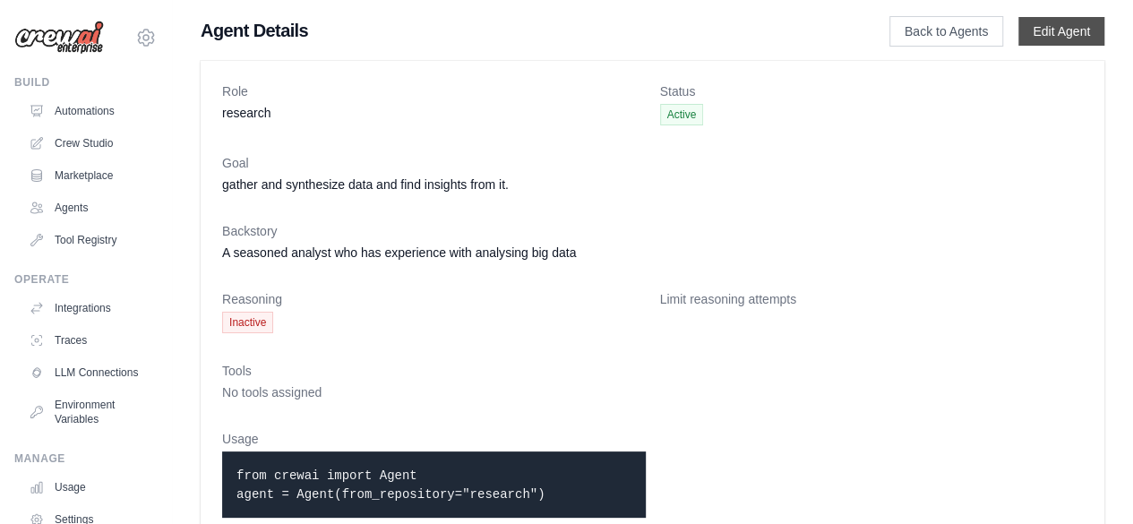
click at [1046, 39] on link "Edit Agent" at bounding box center [1061, 31] width 86 height 29
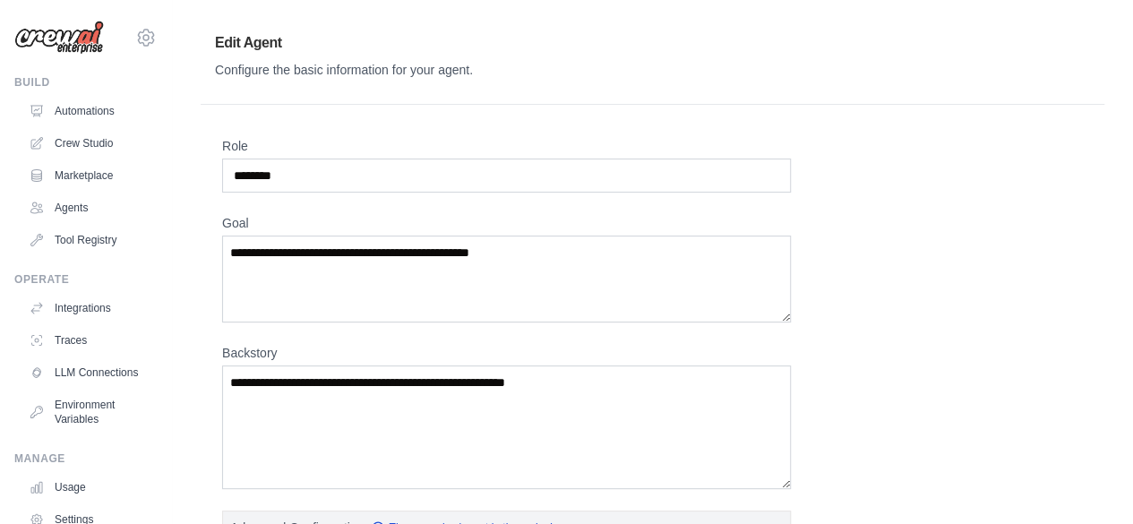
scroll to position [177, 0]
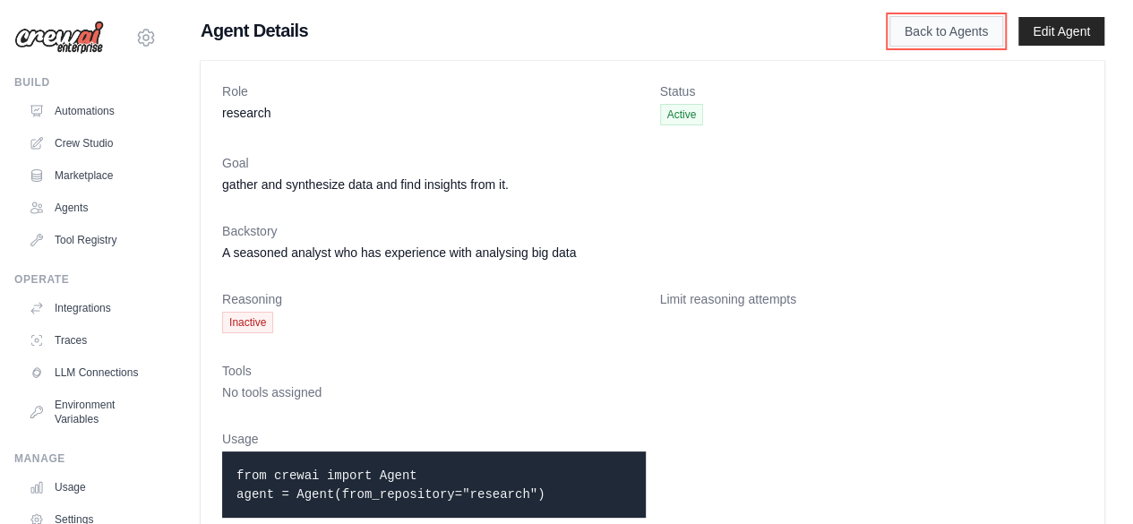
click at [940, 26] on link "Back to Agents" at bounding box center [946, 31] width 114 height 30
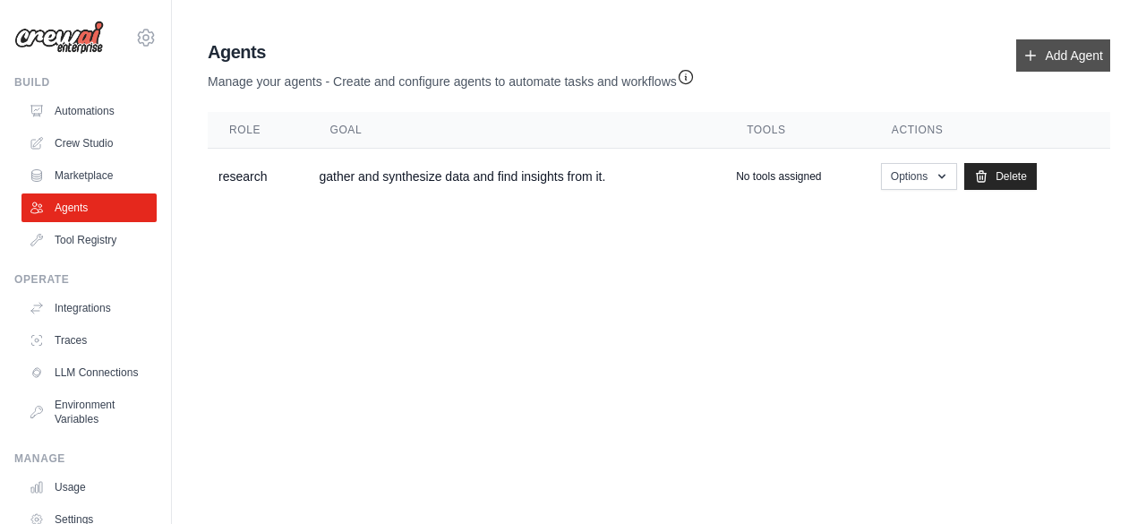
click at [1097, 63] on link "Add Agent" at bounding box center [1064, 55] width 94 height 32
